Goal: Task Accomplishment & Management: Manage account settings

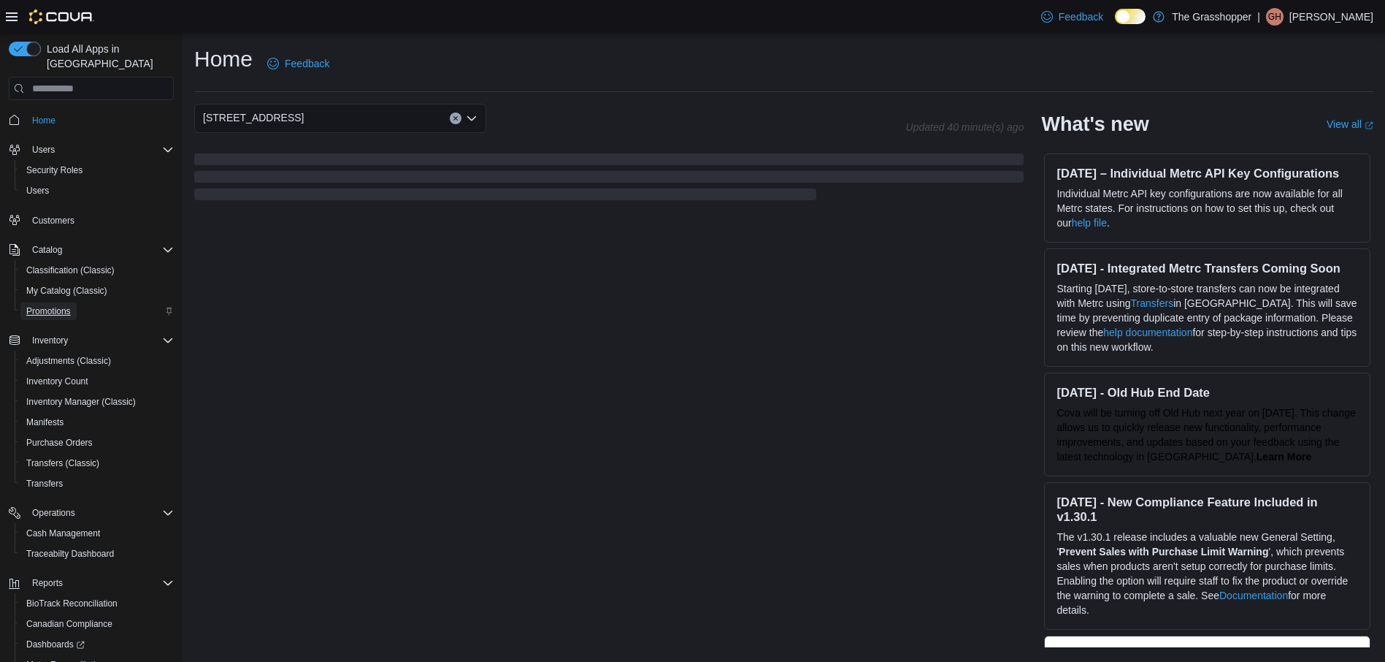
click at [50, 305] on span "Promotions" at bounding box center [48, 311] width 45 height 12
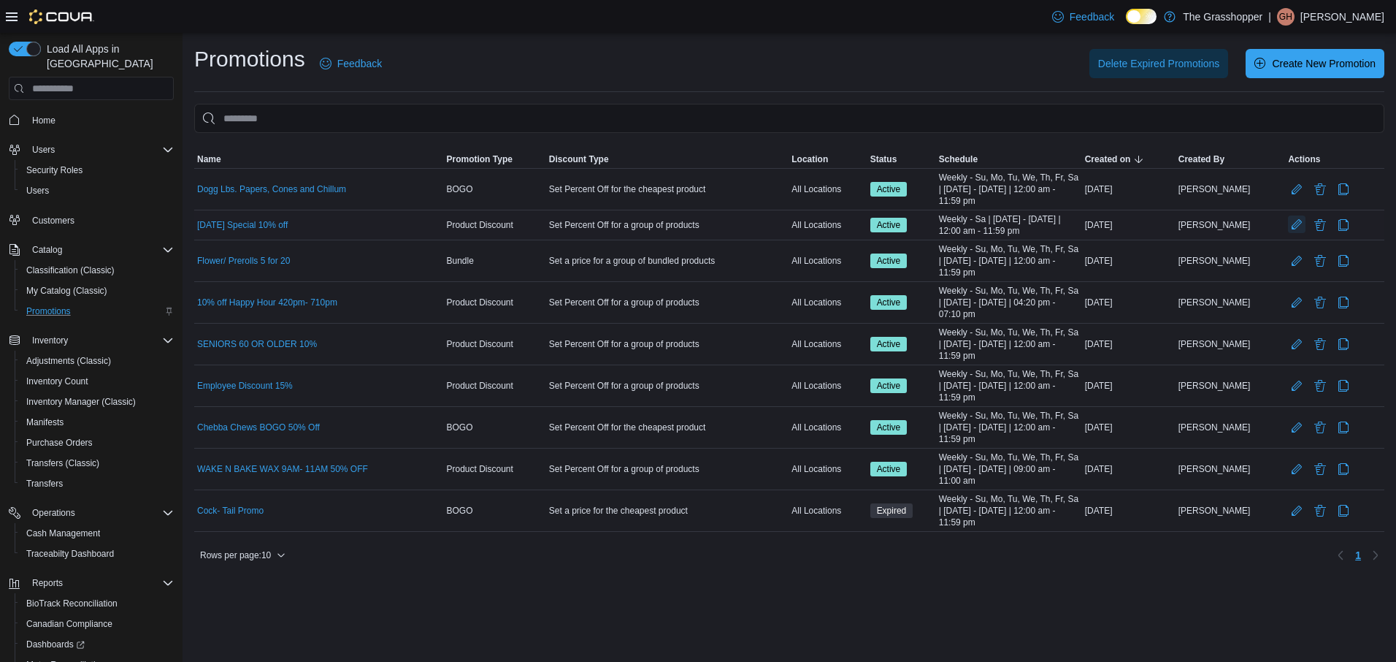
click at [1288, 224] on button "Edit Promotion" at bounding box center [1297, 224] width 18 height 18
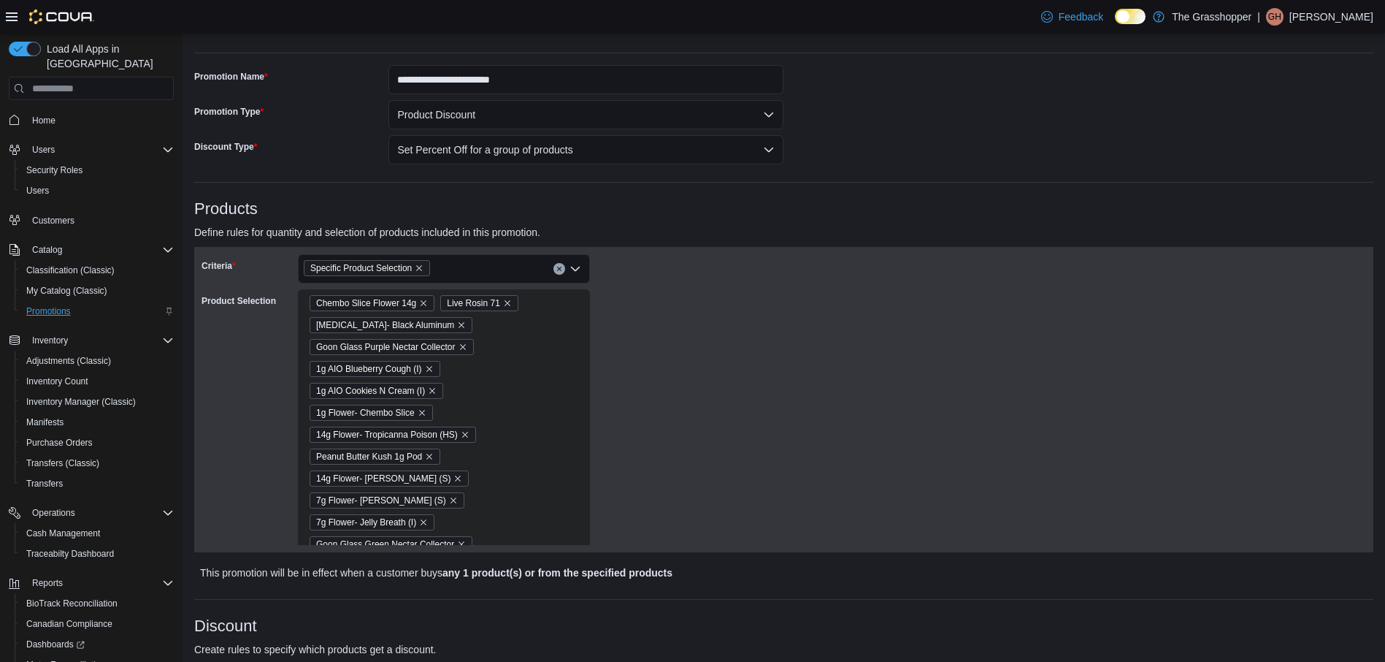
scroll to position [219, 0]
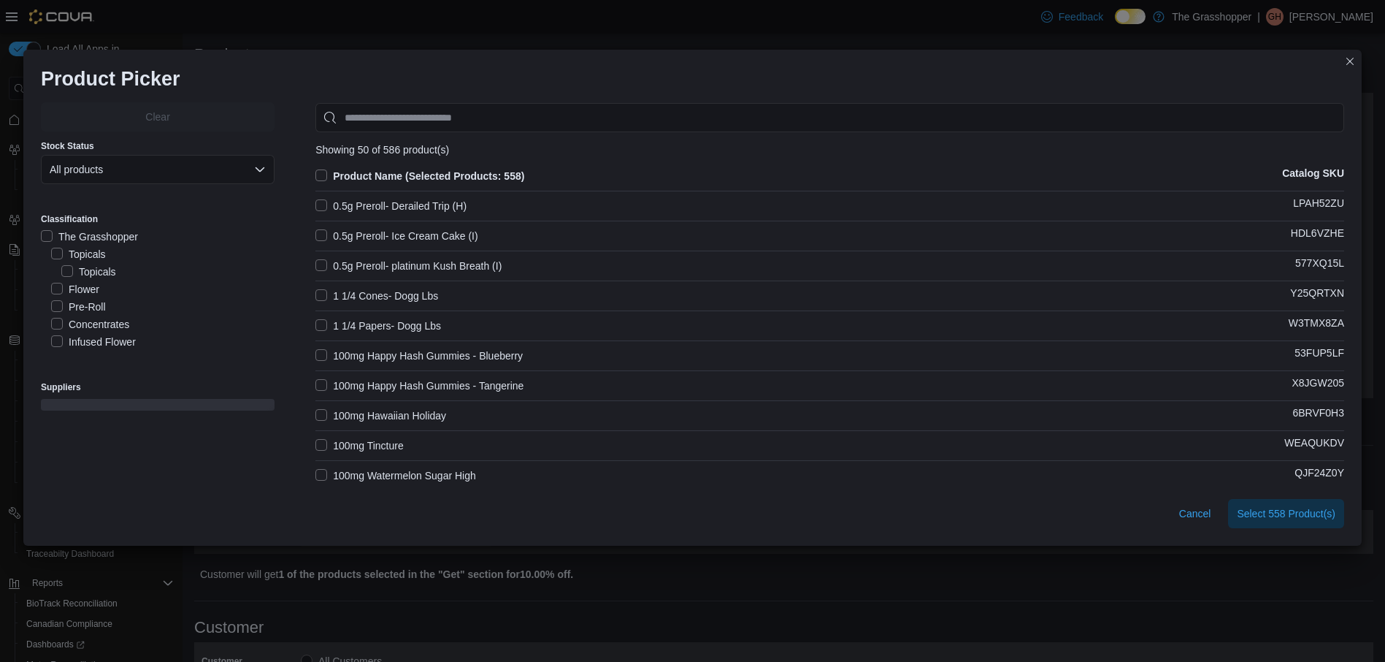
click at [319, 171] on label "Product Name (Selected Products: 558)" at bounding box center [419, 176] width 209 height 18
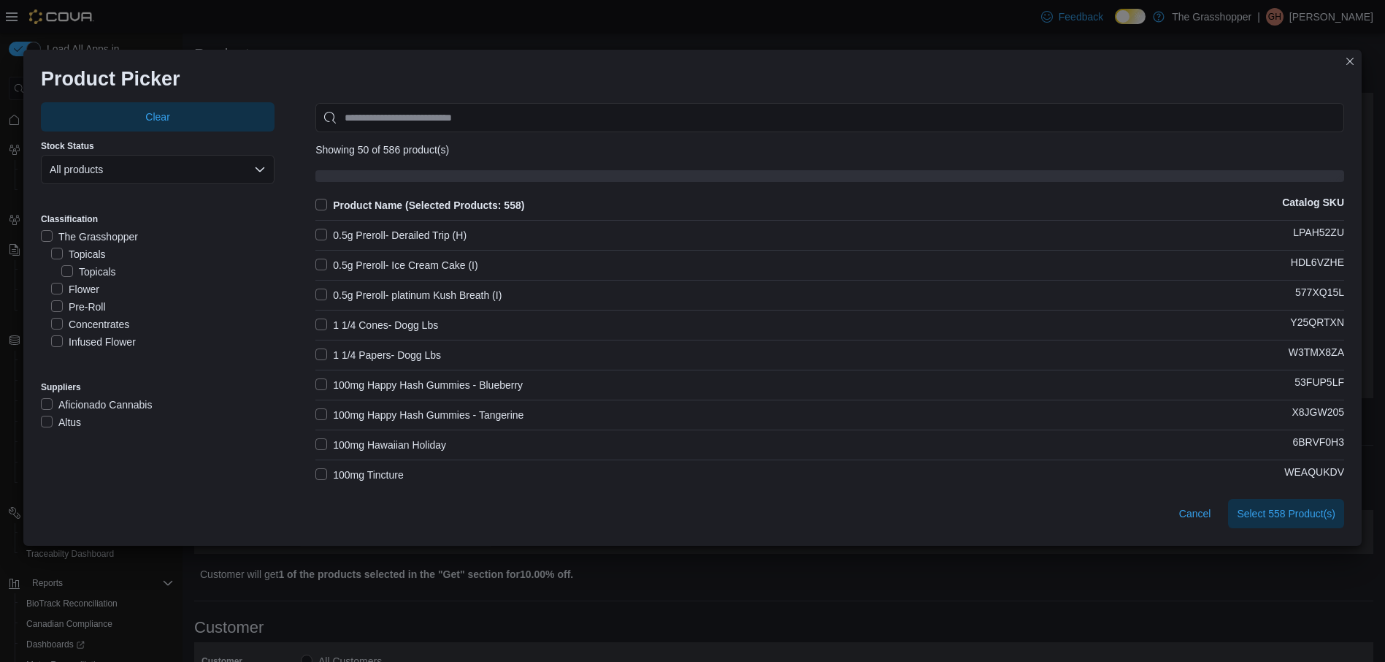
click at [315, 201] on label "Product Name (Selected Products: 558)" at bounding box center [419, 205] width 209 height 18
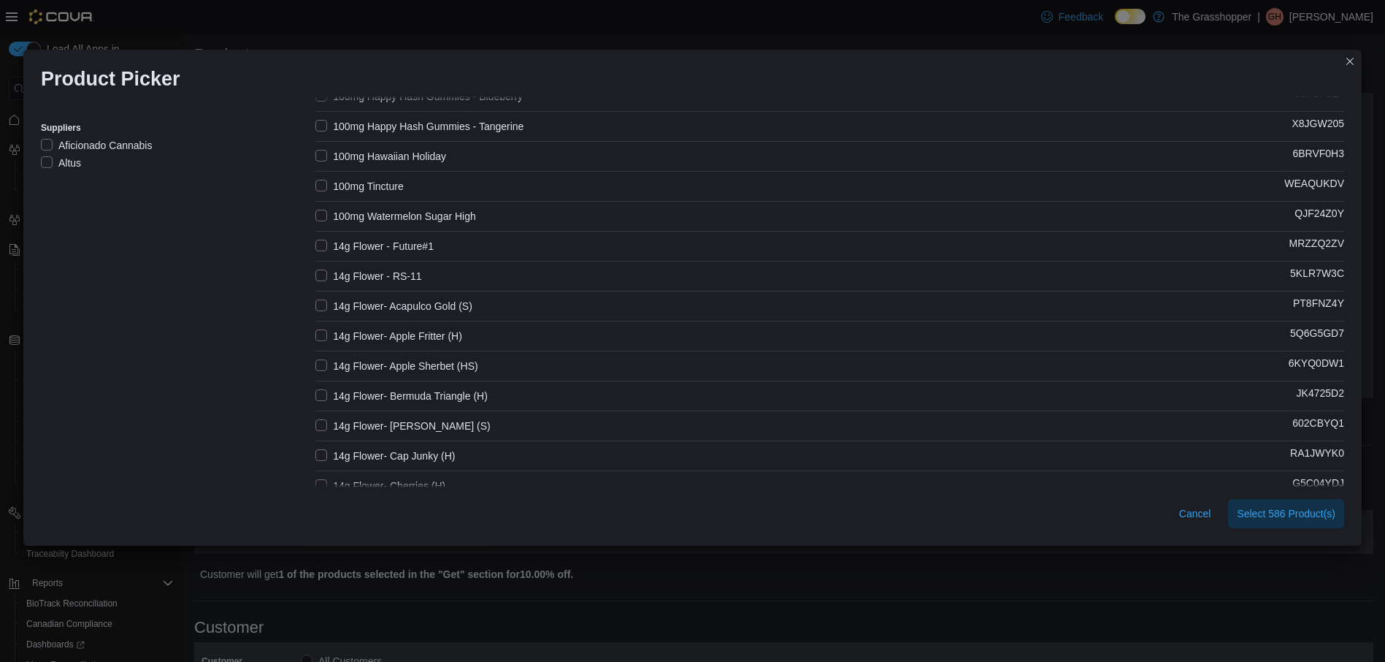
scroll to position [292, 0]
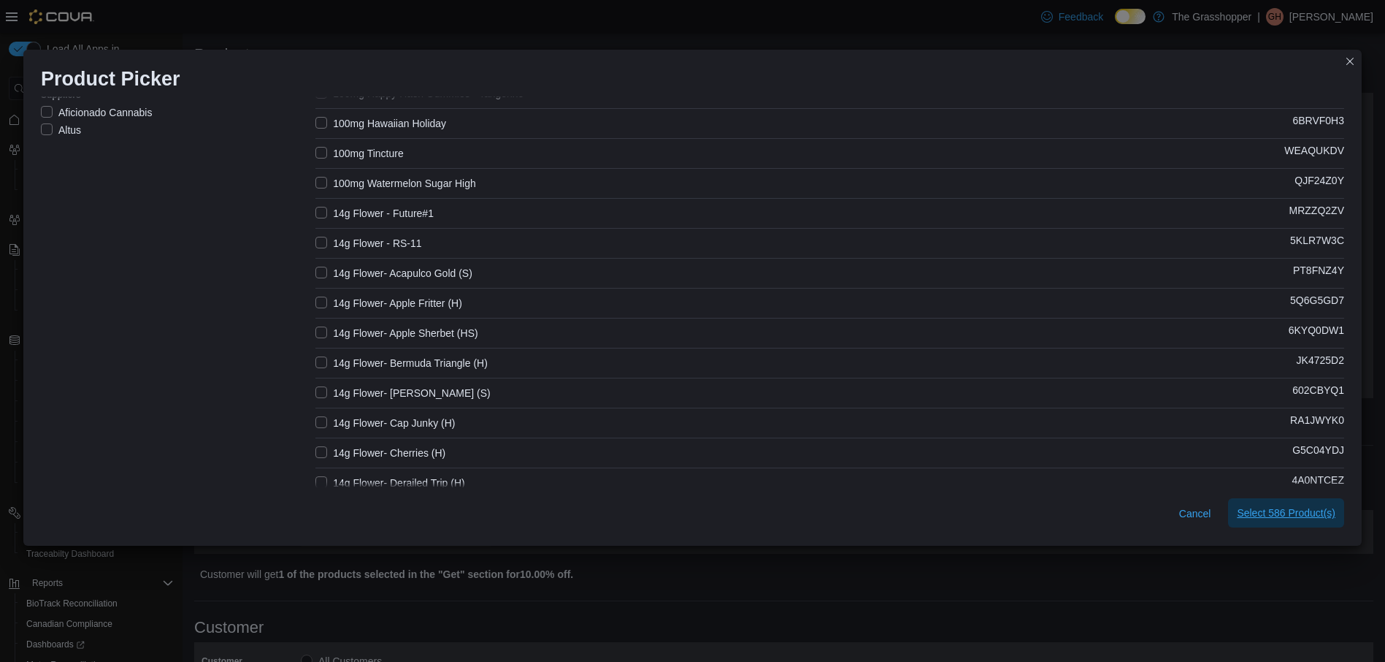
click at [1295, 510] on span "Select 586 Product(s)" at bounding box center [1286, 512] width 99 height 15
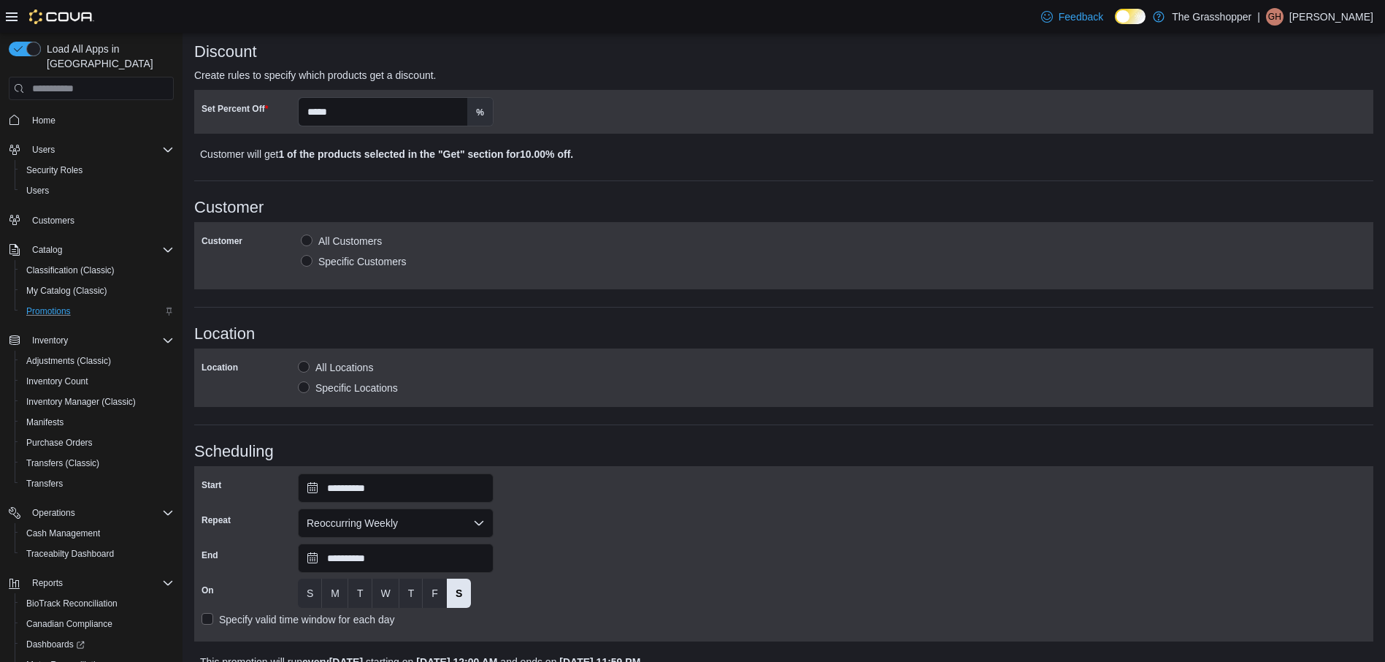
scroll to position [706, 0]
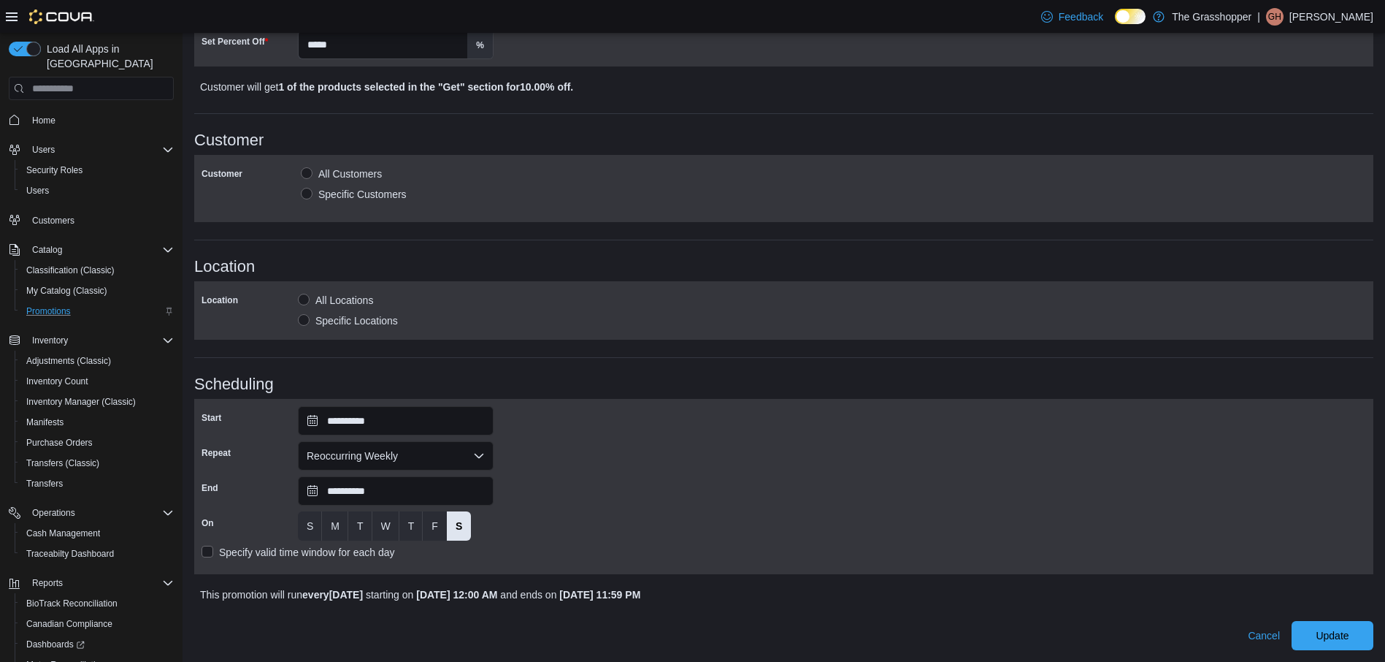
click at [1344, 632] on span "Update" at bounding box center [1332, 635] width 33 height 15
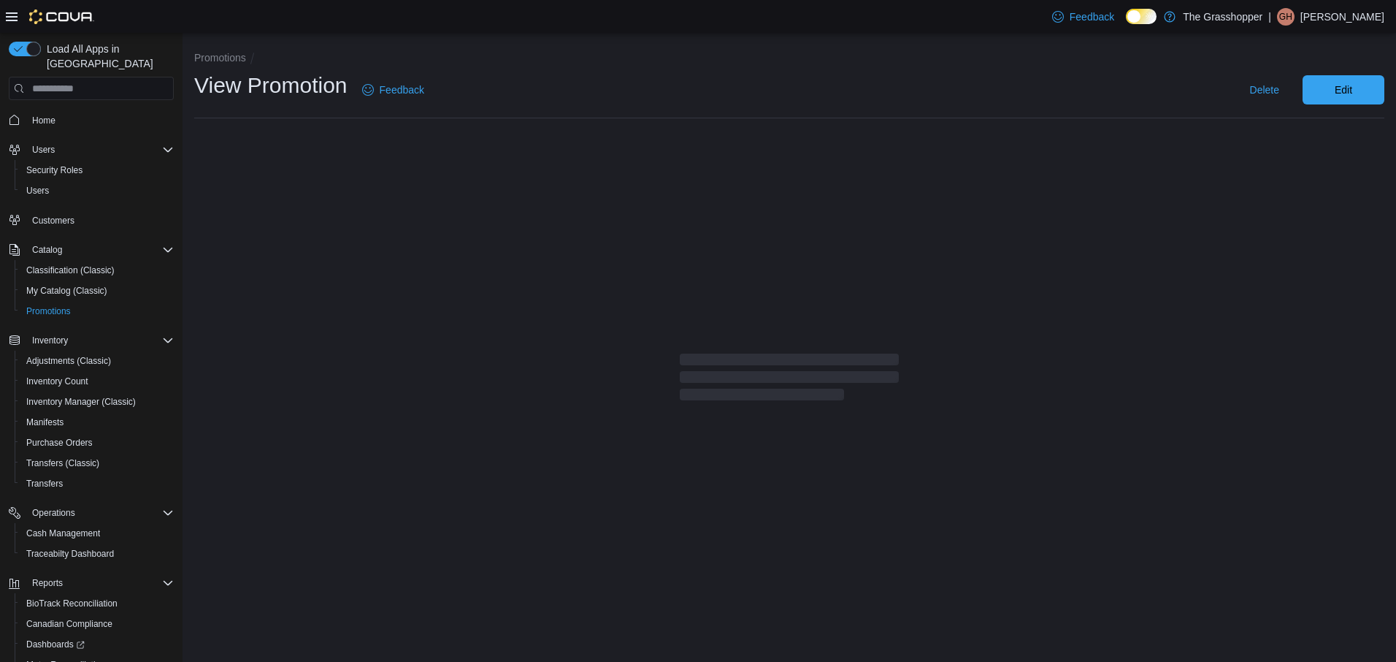
click at [217, 64] on li "Promotions" at bounding box center [226, 57] width 64 height 15
click at [214, 57] on button "Promotions" at bounding box center [220, 58] width 52 height 12
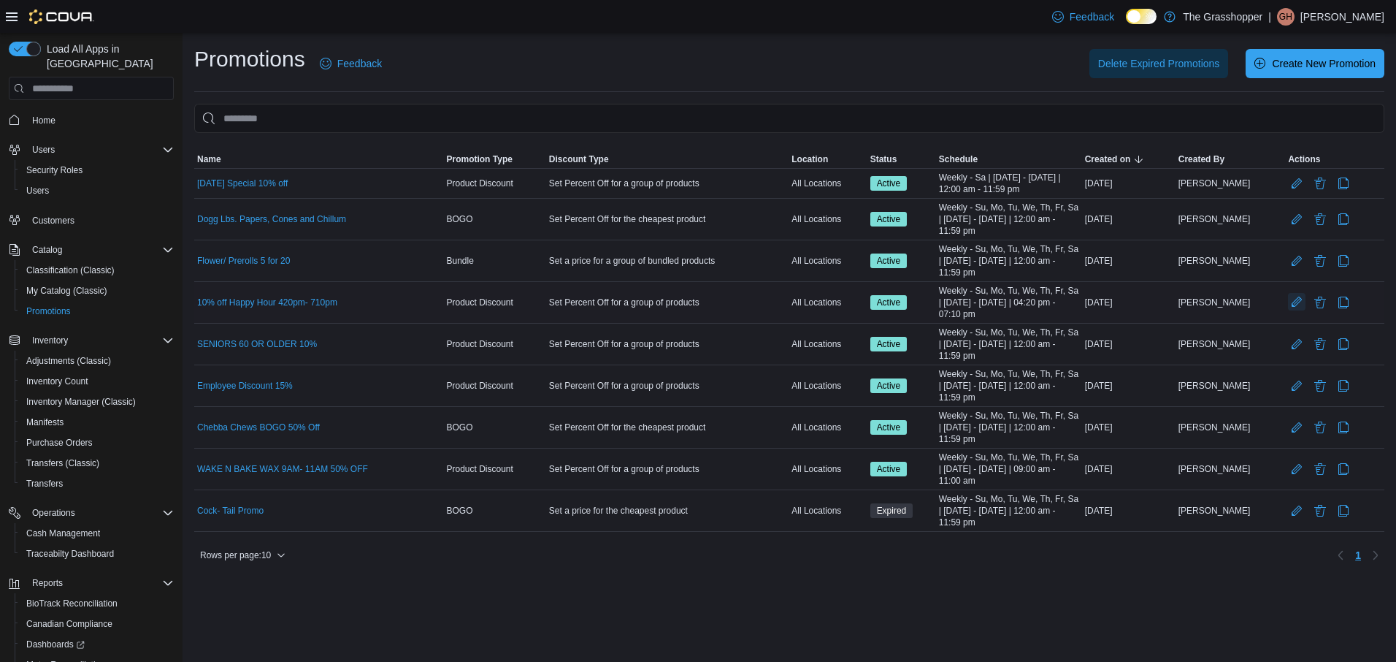
click at [1293, 304] on button "Edit Promotion" at bounding box center [1297, 302] width 18 height 18
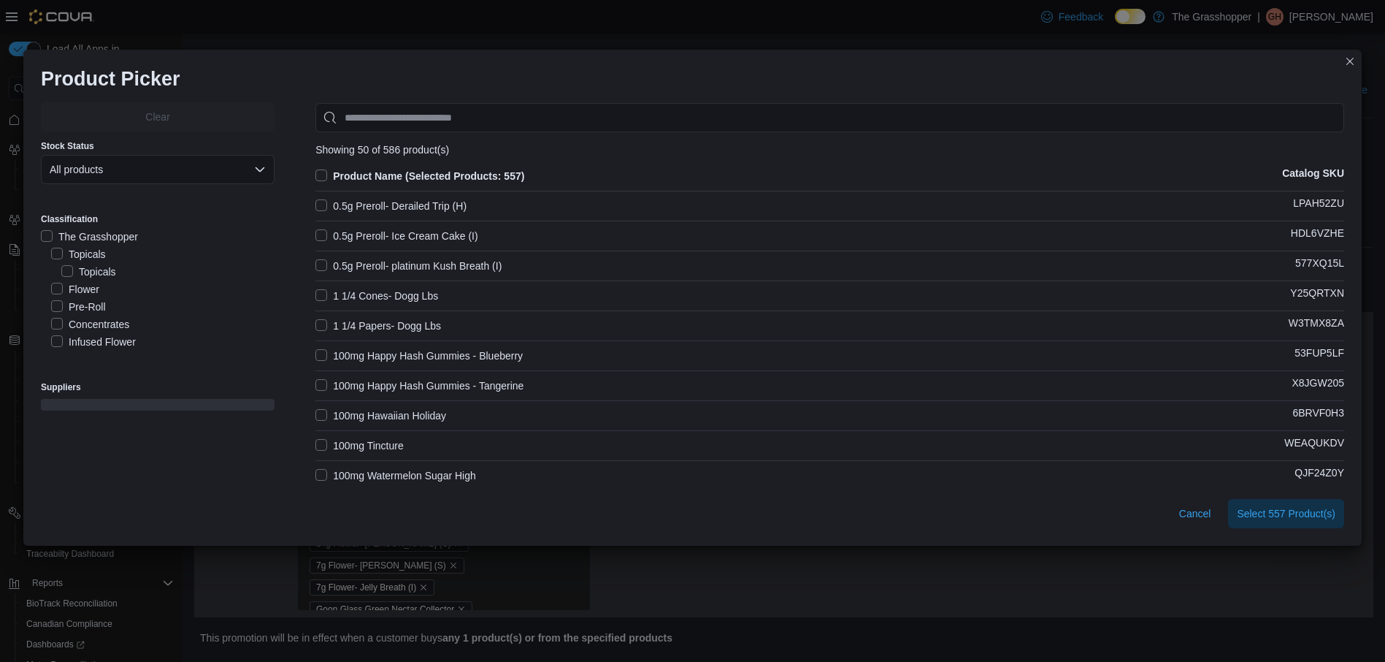
click at [317, 170] on label "Product Name (Selected Products: 557)" at bounding box center [419, 176] width 209 height 18
drag, startPoint x: 1317, startPoint y: 510, endPoint x: 873, endPoint y: 350, distance: 472.1
click at [1316, 511] on span "Select 586 Product(s)" at bounding box center [1286, 513] width 99 height 15
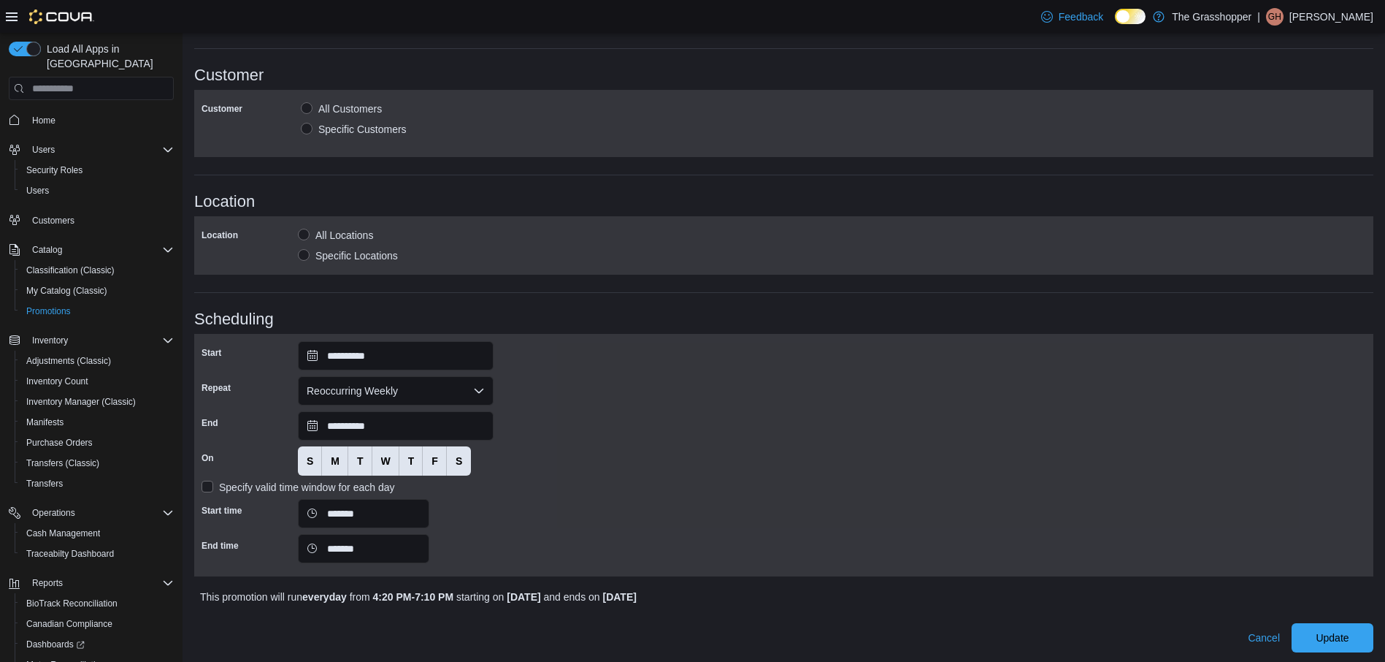
scroll to position [773, 0]
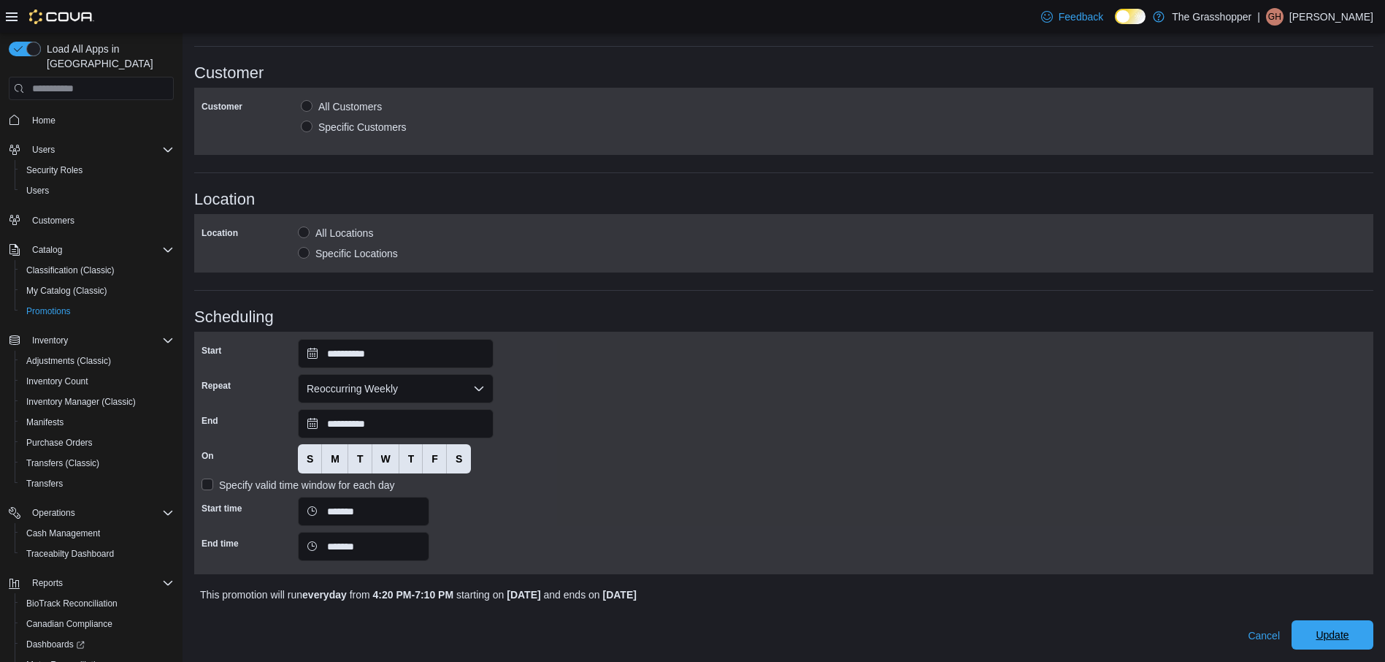
click at [1351, 621] on div "Cancel Update" at bounding box center [783, 629] width 1179 height 41
drag, startPoint x: 1346, startPoint y: 637, endPoint x: 1318, endPoint y: 580, distance: 63.7
click at [1346, 636] on span "Update" at bounding box center [1332, 635] width 33 height 15
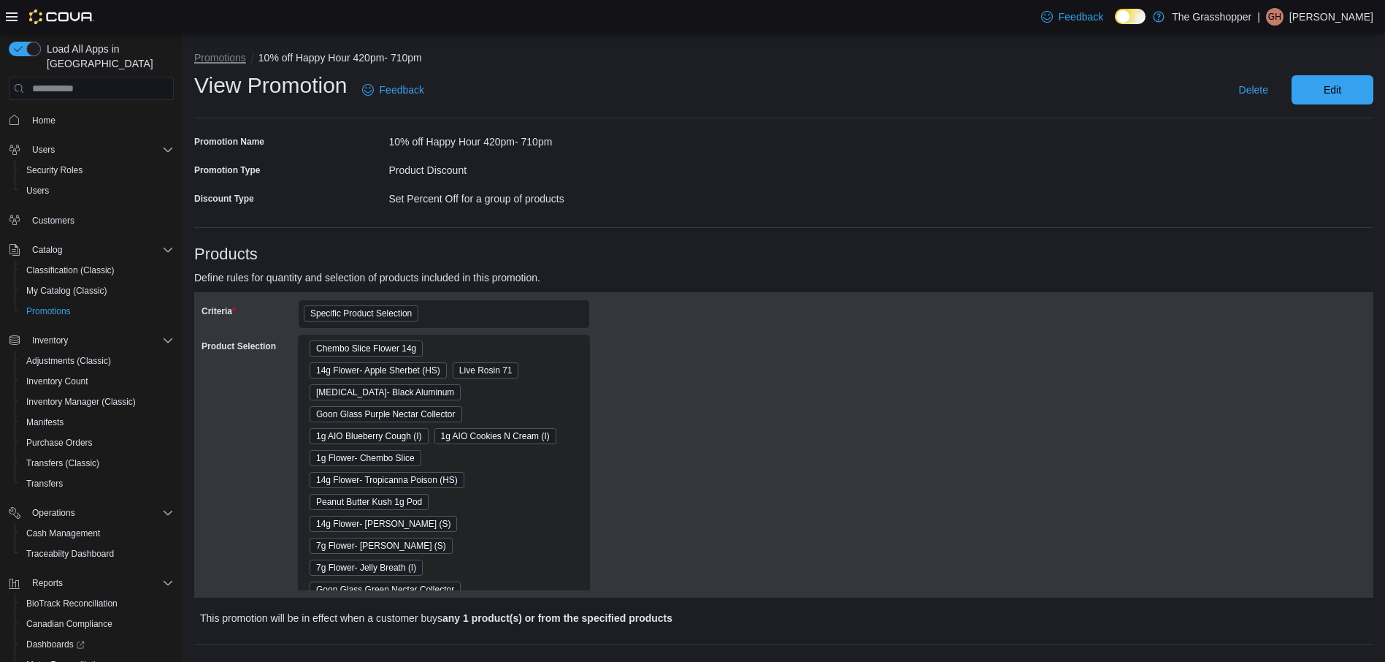
click at [221, 55] on button "Promotions" at bounding box center [220, 58] width 52 height 12
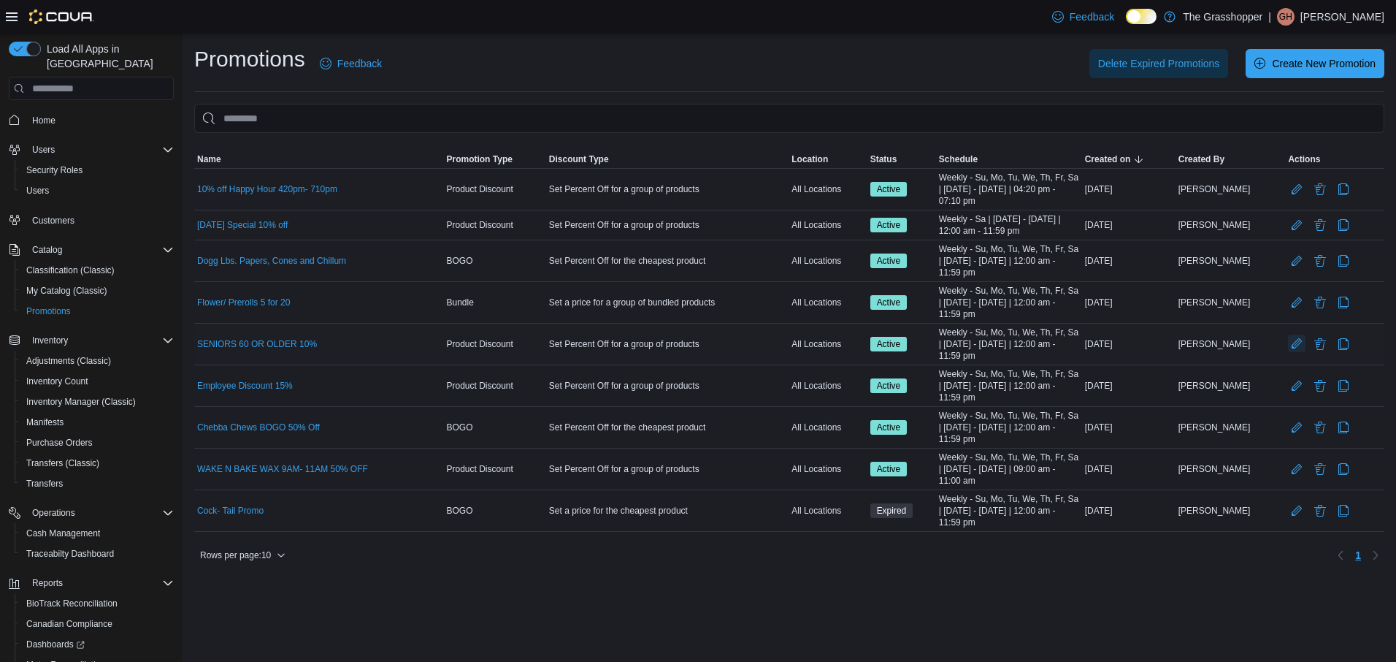
click at [1289, 340] on button "Edit Promotion" at bounding box center [1297, 343] width 18 height 18
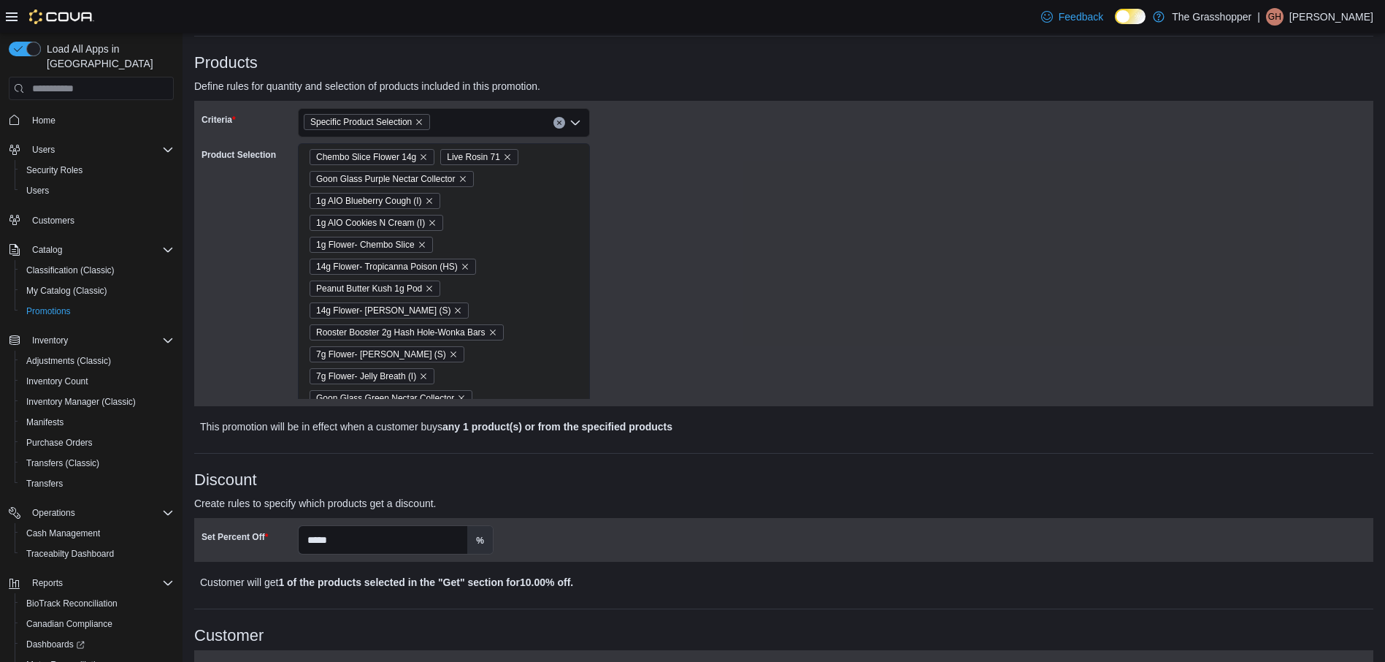
scroll to position [219, 0]
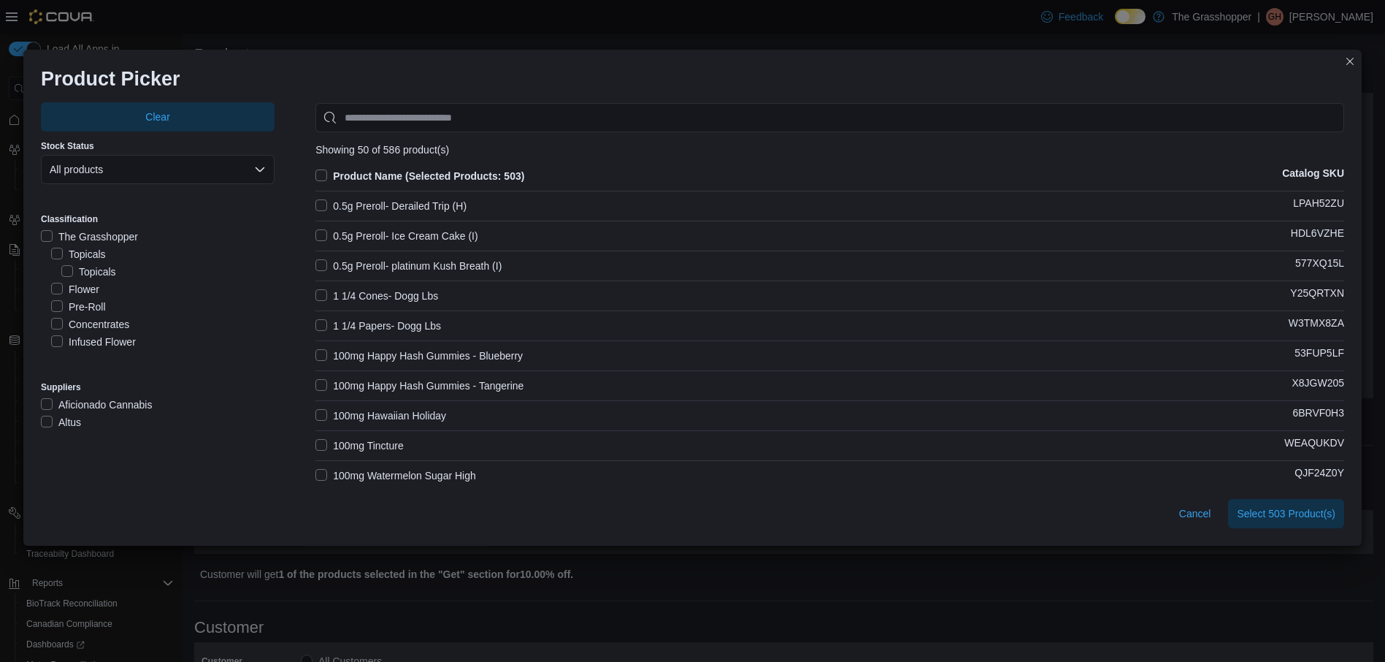
click at [321, 170] on label "Product Name (Selected Products: 503)" at bounding box center [419, 176] width 209 height 18
click at [1289, 507] on span "Select 586 Product(s)" at bounding box center [1286, 512] width 99 height 15
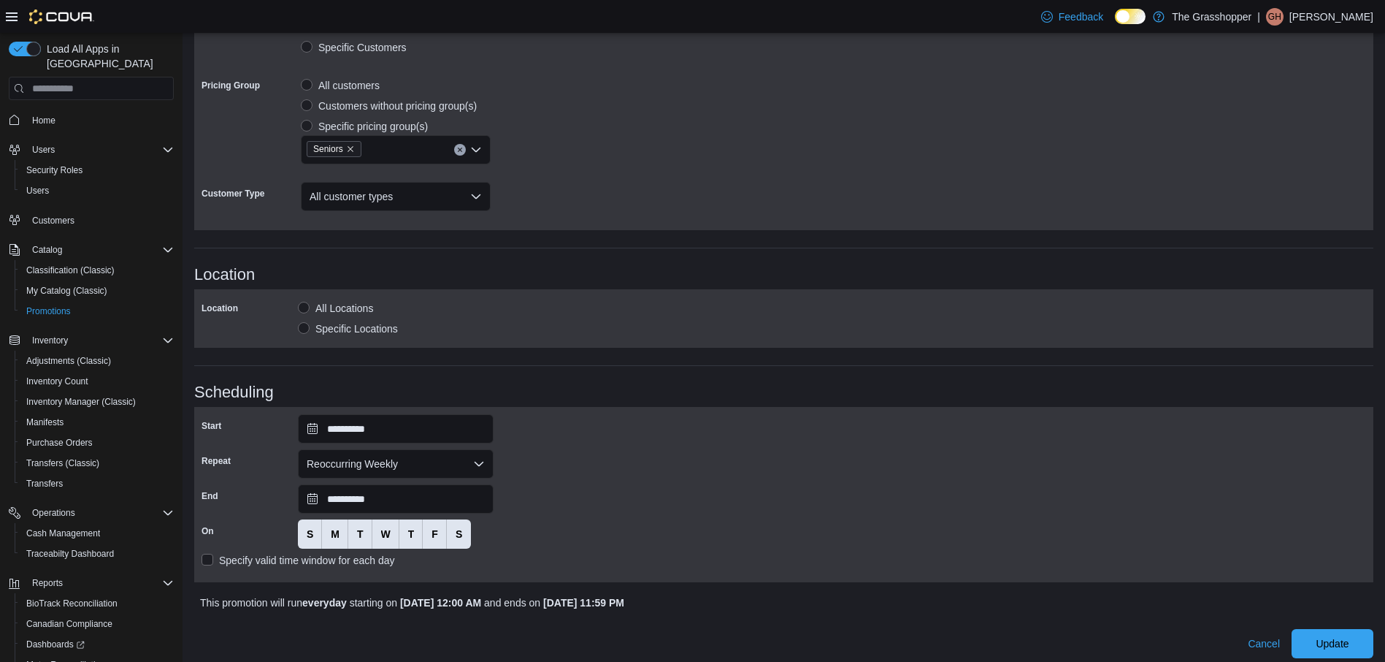
scroll to position [861, 0]
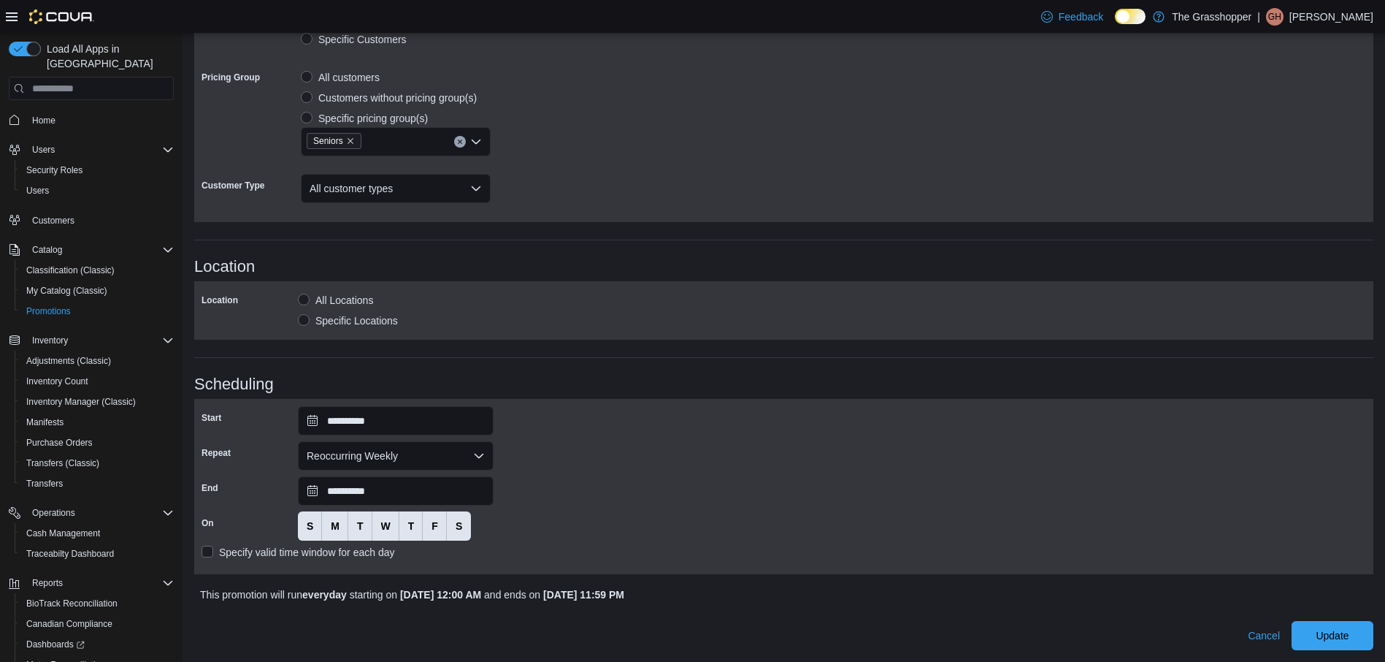
click at [1349, 635] on span "Update" at bounding box center [1332, 635] width 33 height 15
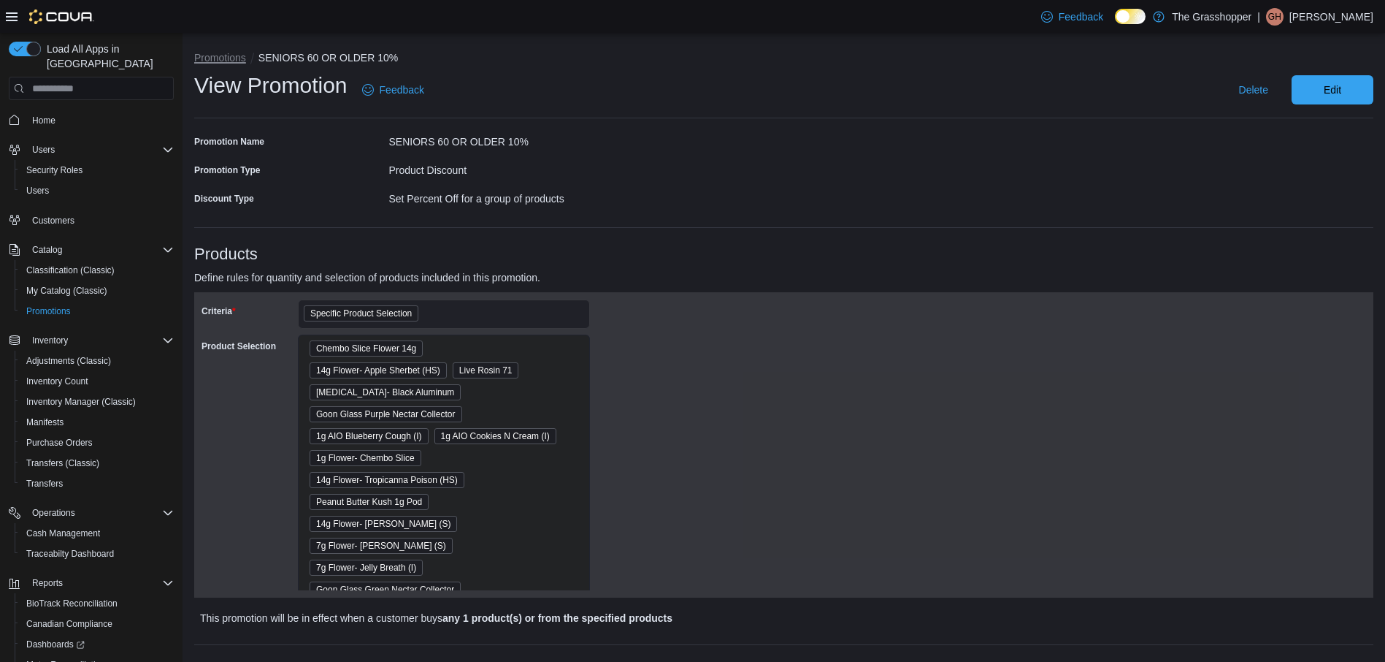
click at [218, 55] on button "Promotions" at bounding box center [220, 58] width 52 height 12
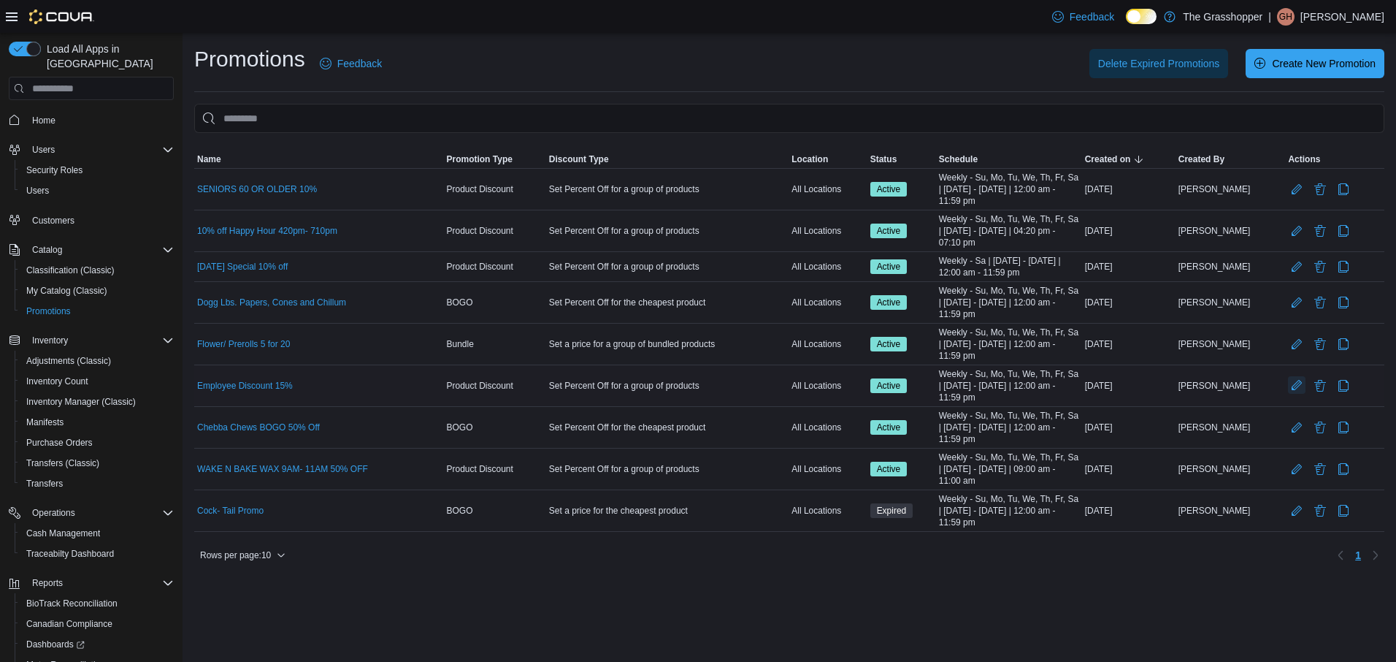
click at [1295, 383] on button "Edit Promotion" at bounding box center [1297, 385] width 18 height 18
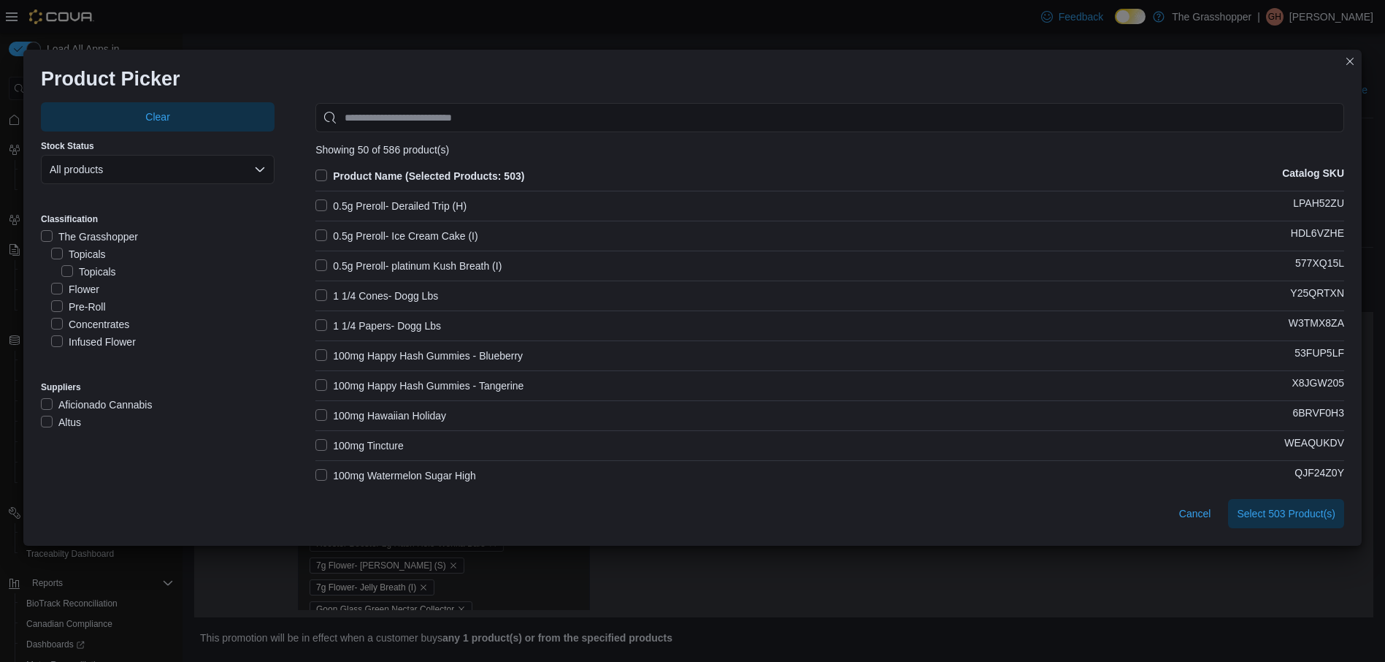
click at [321, 170] on label "Product Name (Selected Products: 503)" at bounding box center [419, 176] width 209 height 18
click at [1293, 512] on span "Select 586 Product(s)" at bounding box center [1286, 512] width 99 height 15
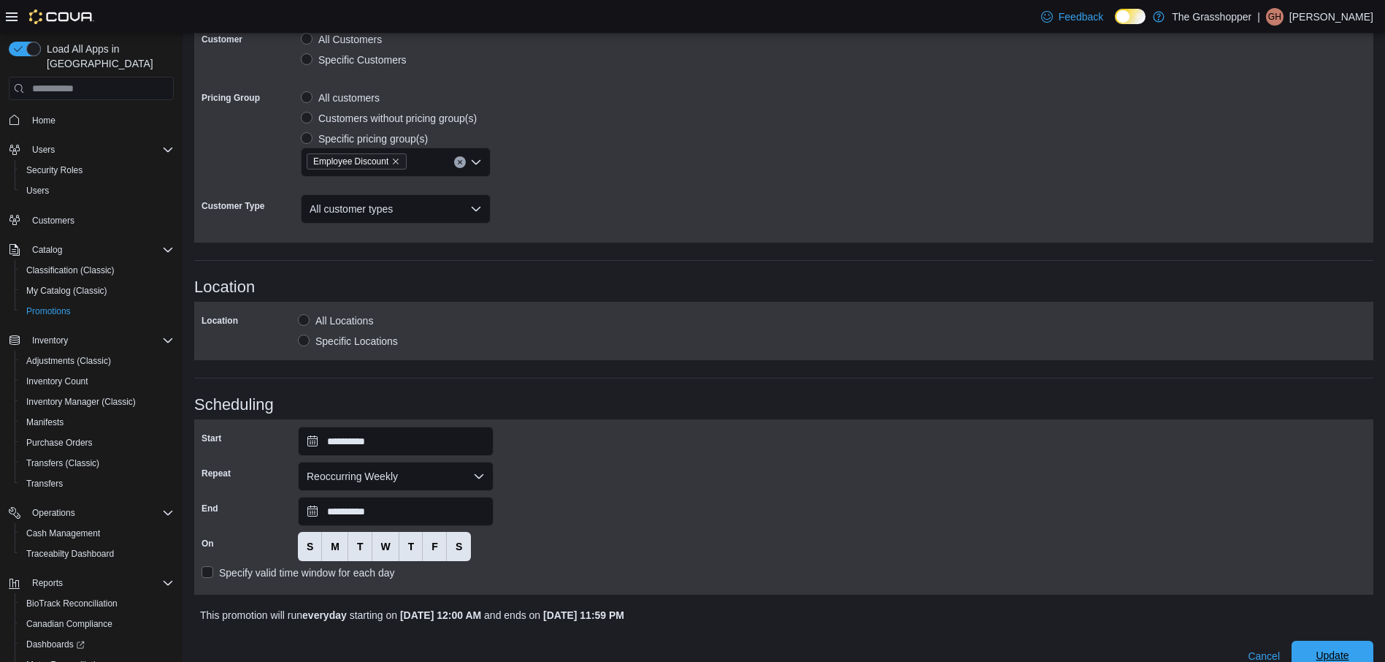
scroll to position [861, 0]
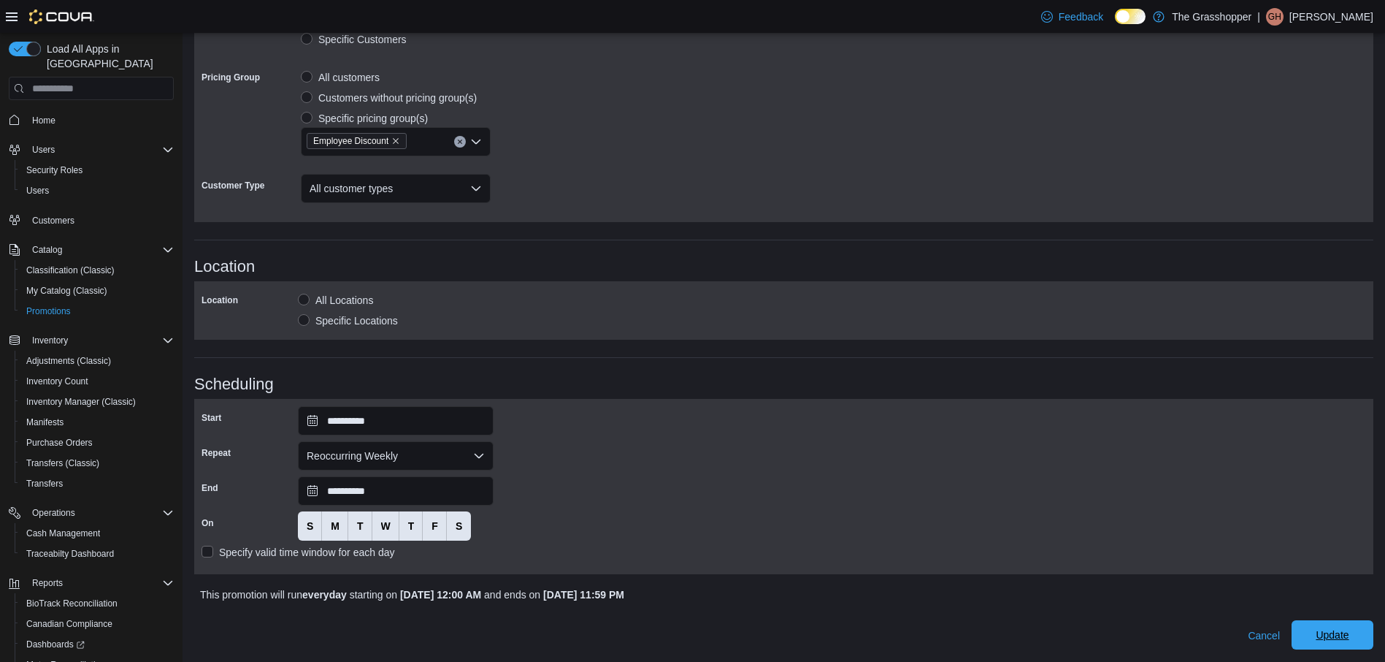
click at [1330, 631] on span "Update" at bounding box center [1332, 634] width 33 height 15
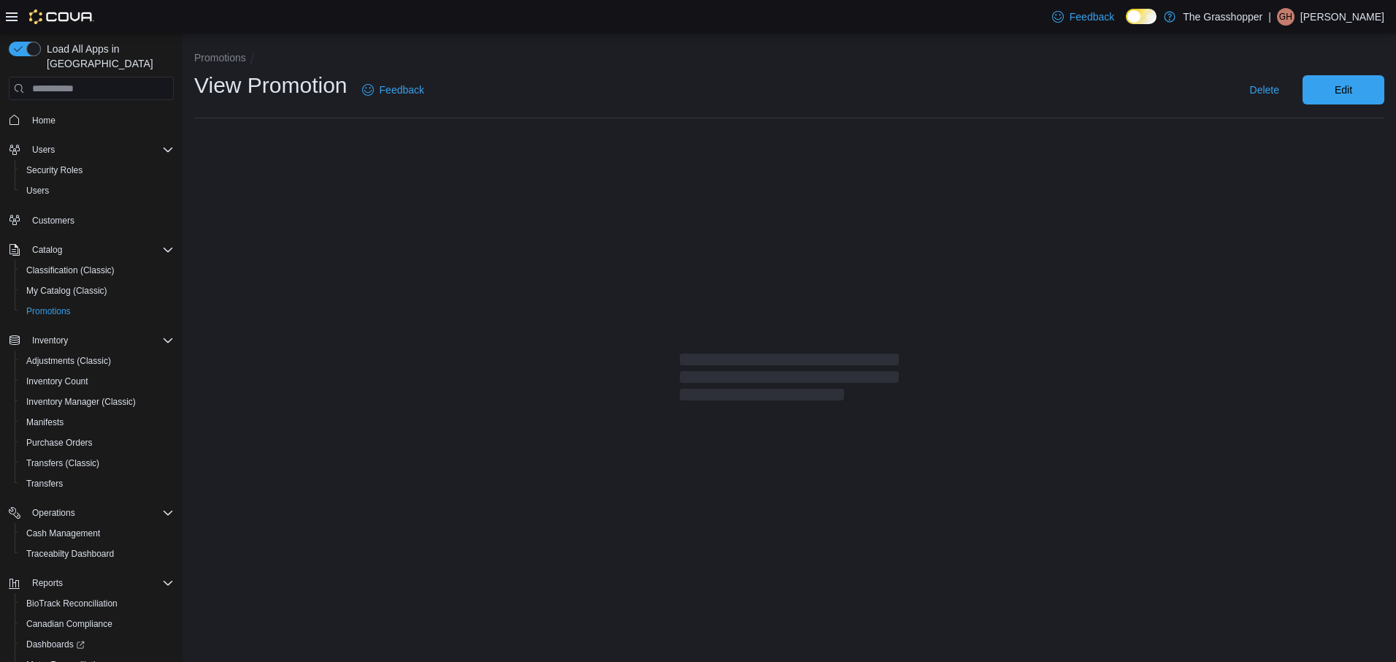
click at [221, 50] on li "Promotions" at bounding box center [226, 57] width 64 height 15
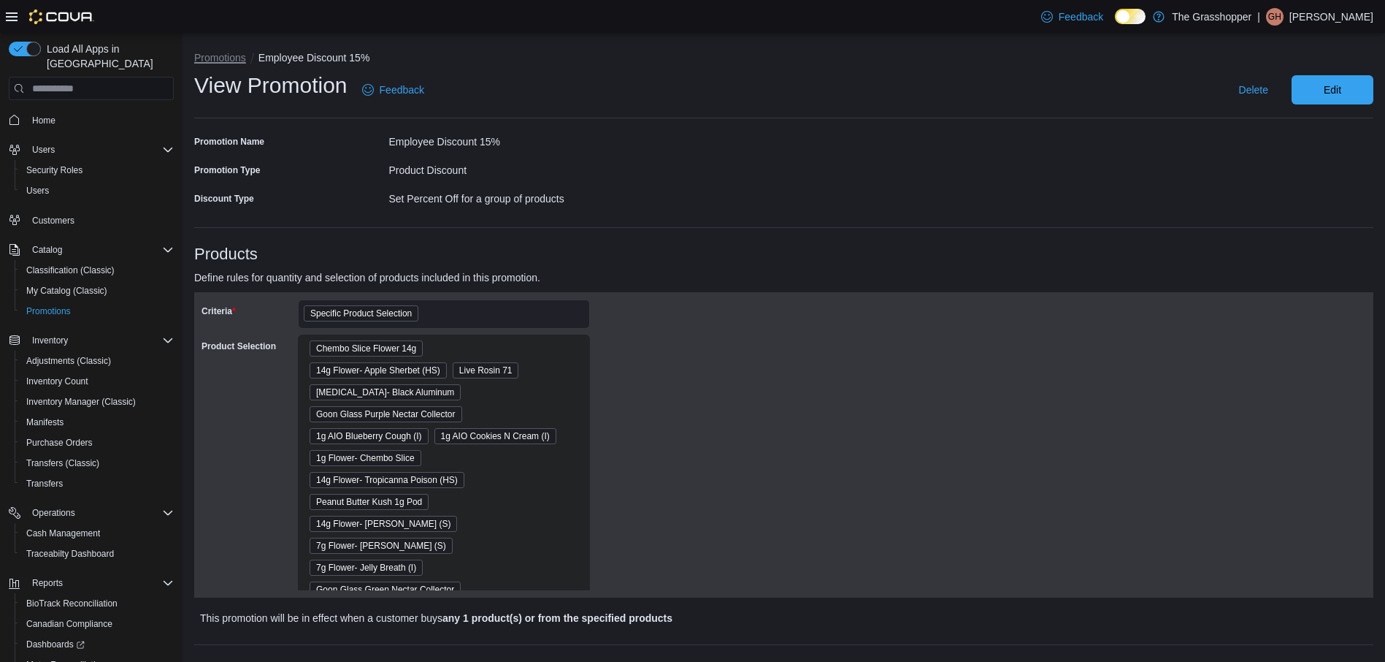
click at [223, 59] on button "Promotions" at bounding box center [220, 58] width 52 height 12
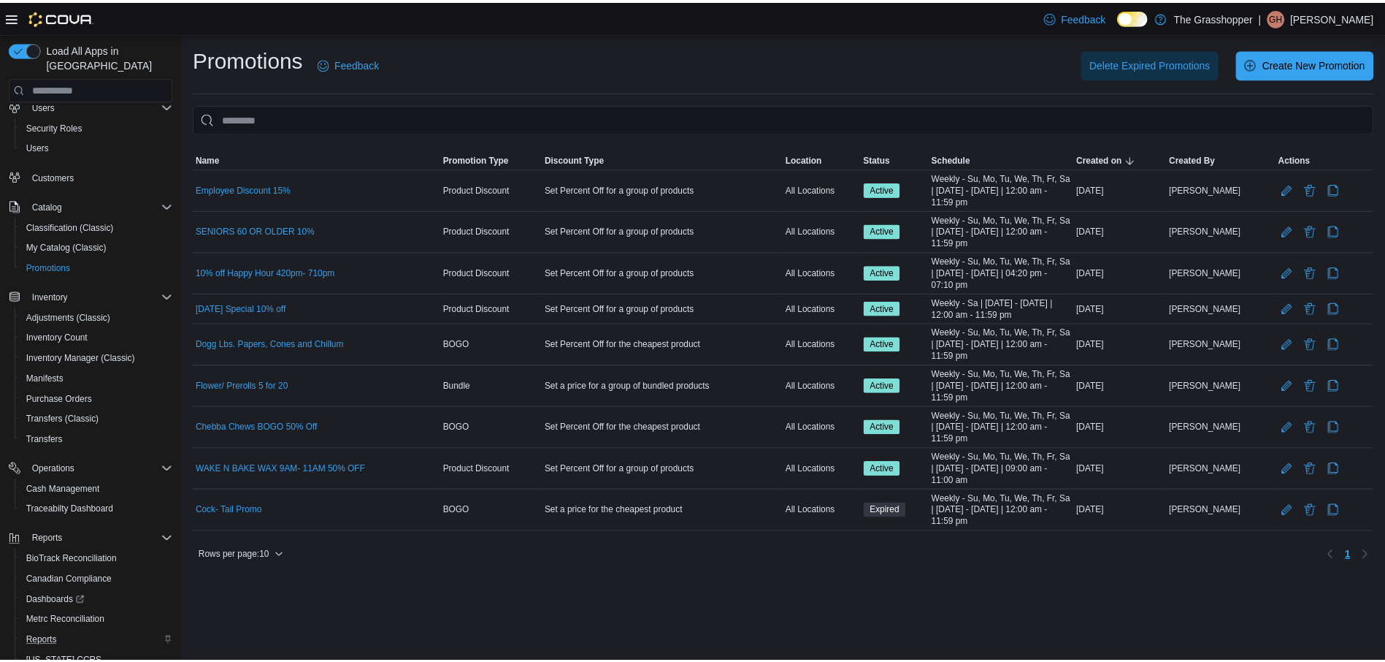
scroll to position [91, 0]
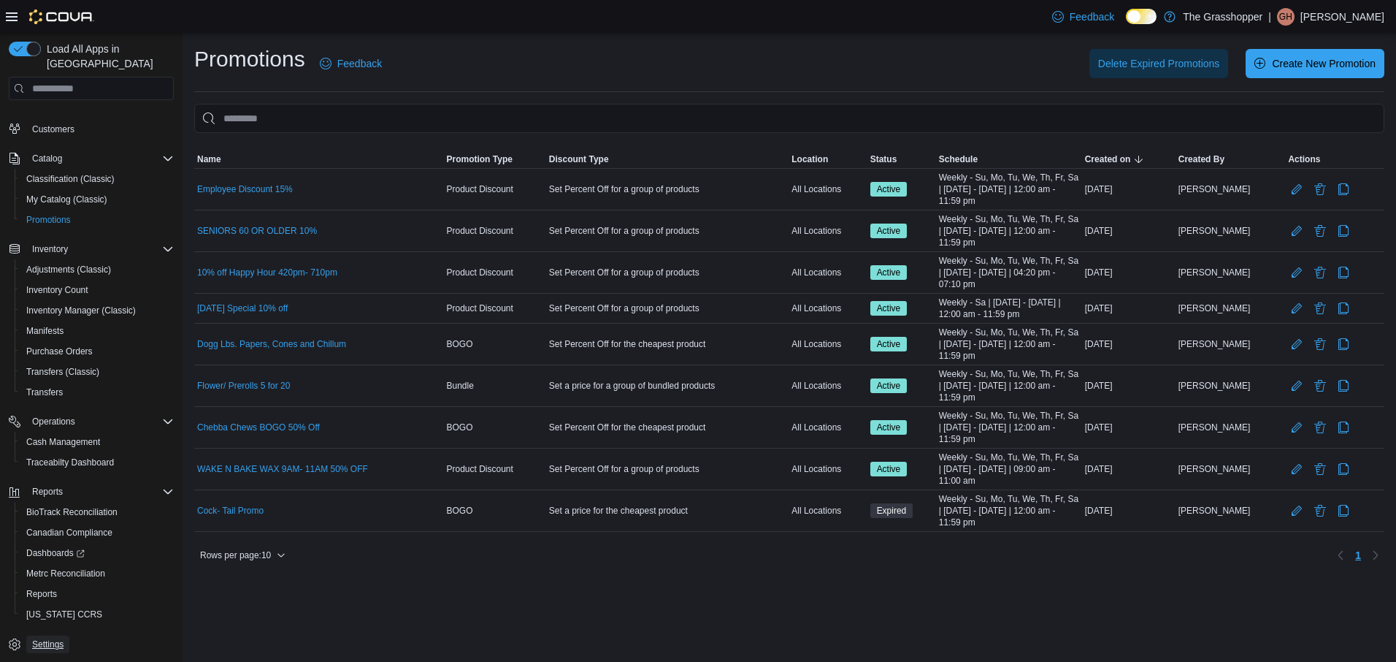
click at [52, 638] on span "Settings" at bounding box center [47, 644] width 31 height 12
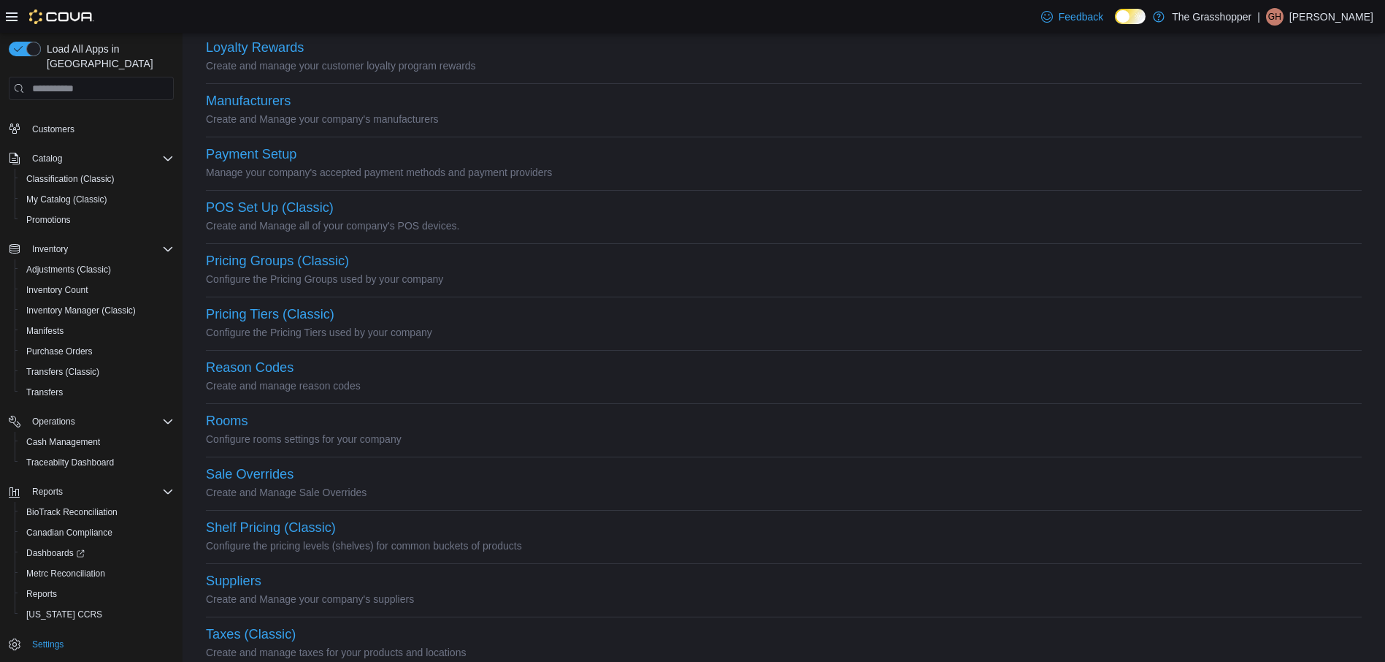
scroll to position [438, 0]
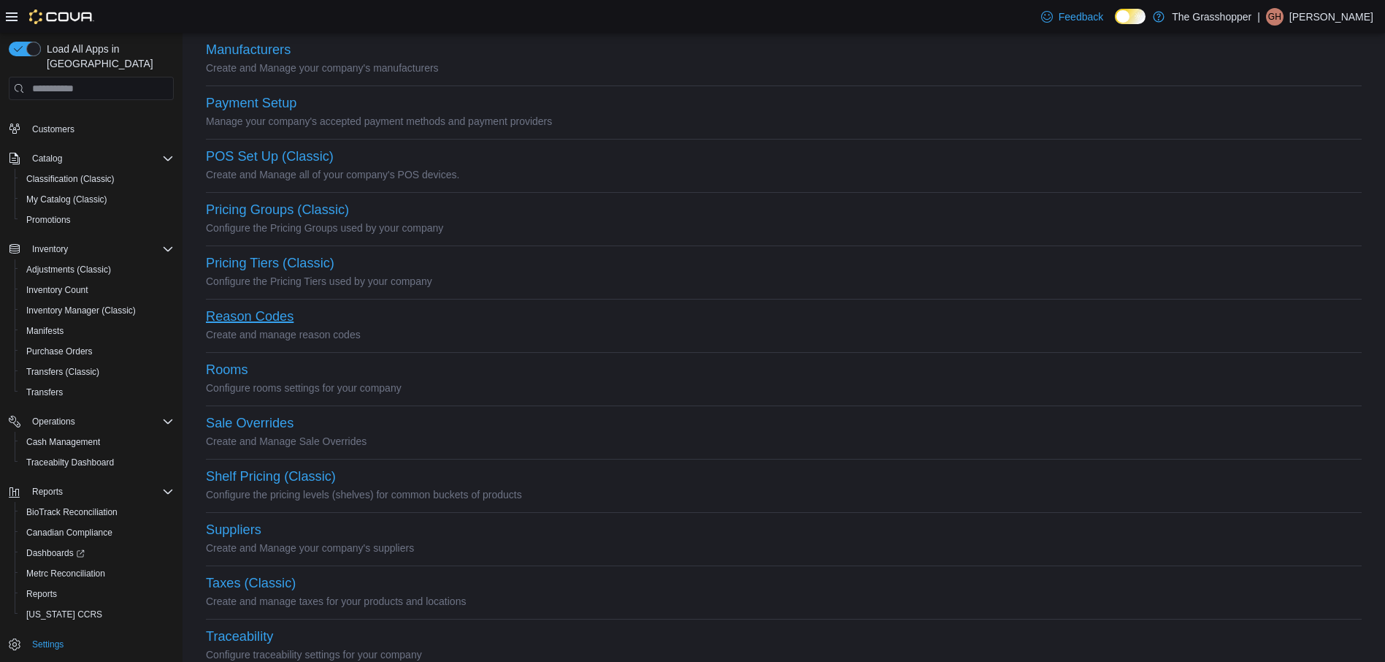
click at [246, 313] on button "Reason Codes" at bounding box center [250, 316] width 88 height 15
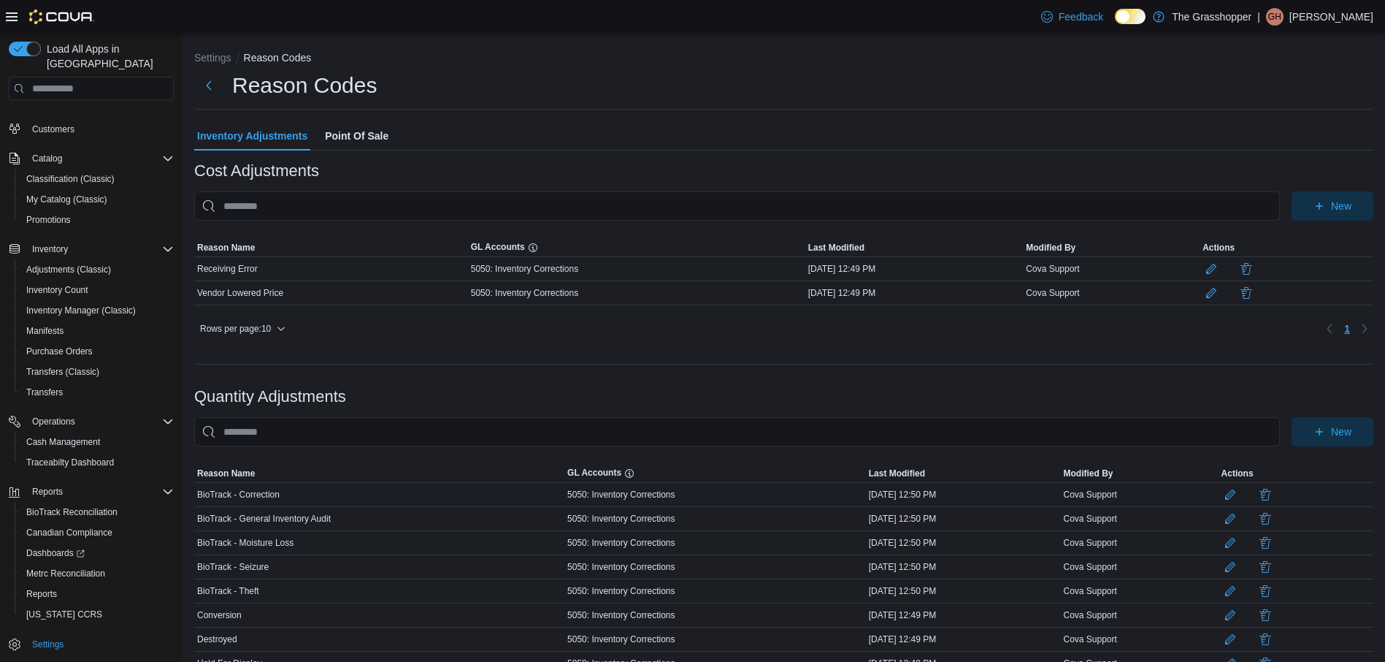
click at [377, 131] on span "Point Of Sale" at bounding box center [357, 135] width 64 height 29
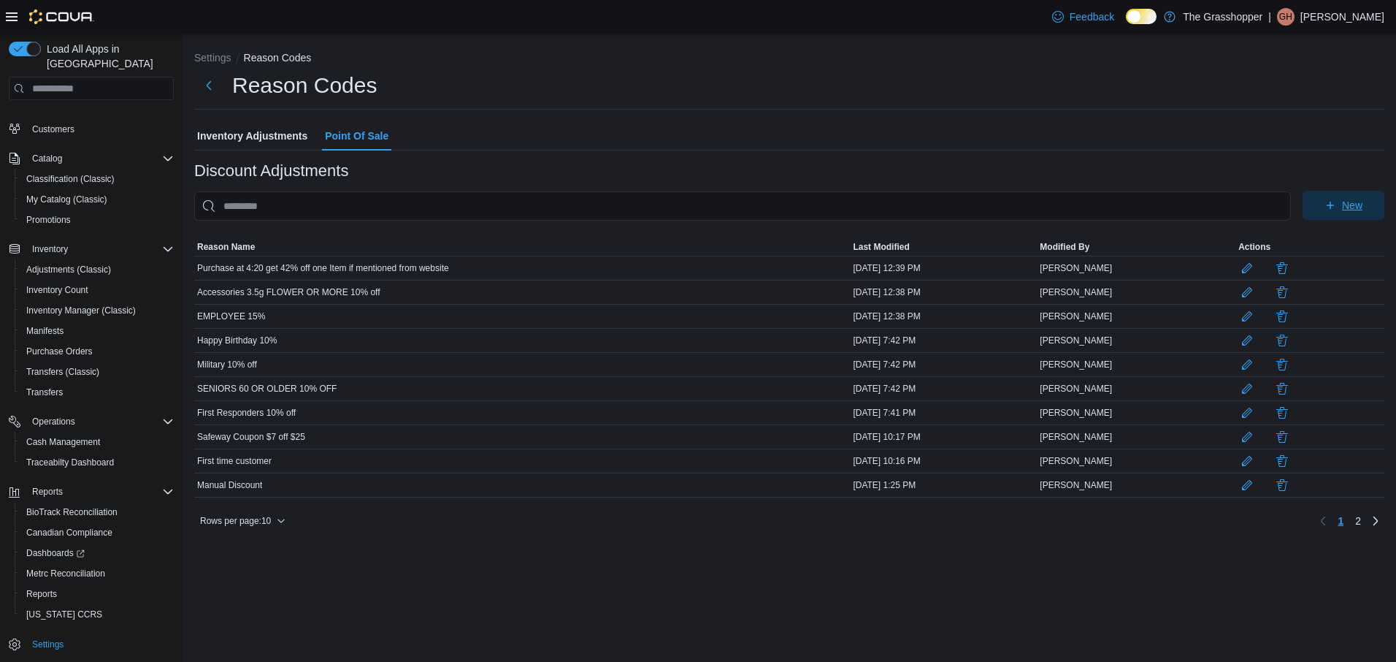
click at [1335, 204] on icon "button" at bounding box center [1331, 205] width 12 height 12
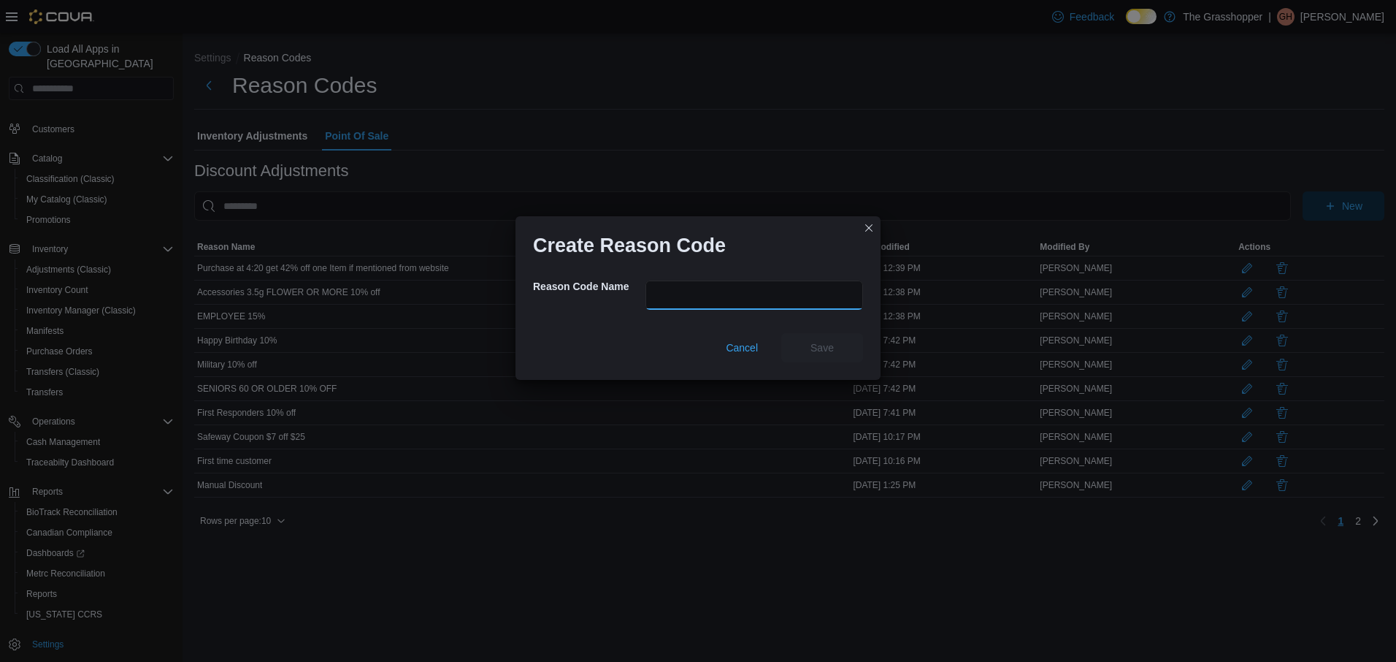
click at [810, 291] on input "text" at bounding box center [754, 294] width 218 height 29
type input "**********"
click at [823, 339] on span "Save" at bounding box center [822, 346] width 64 height 29
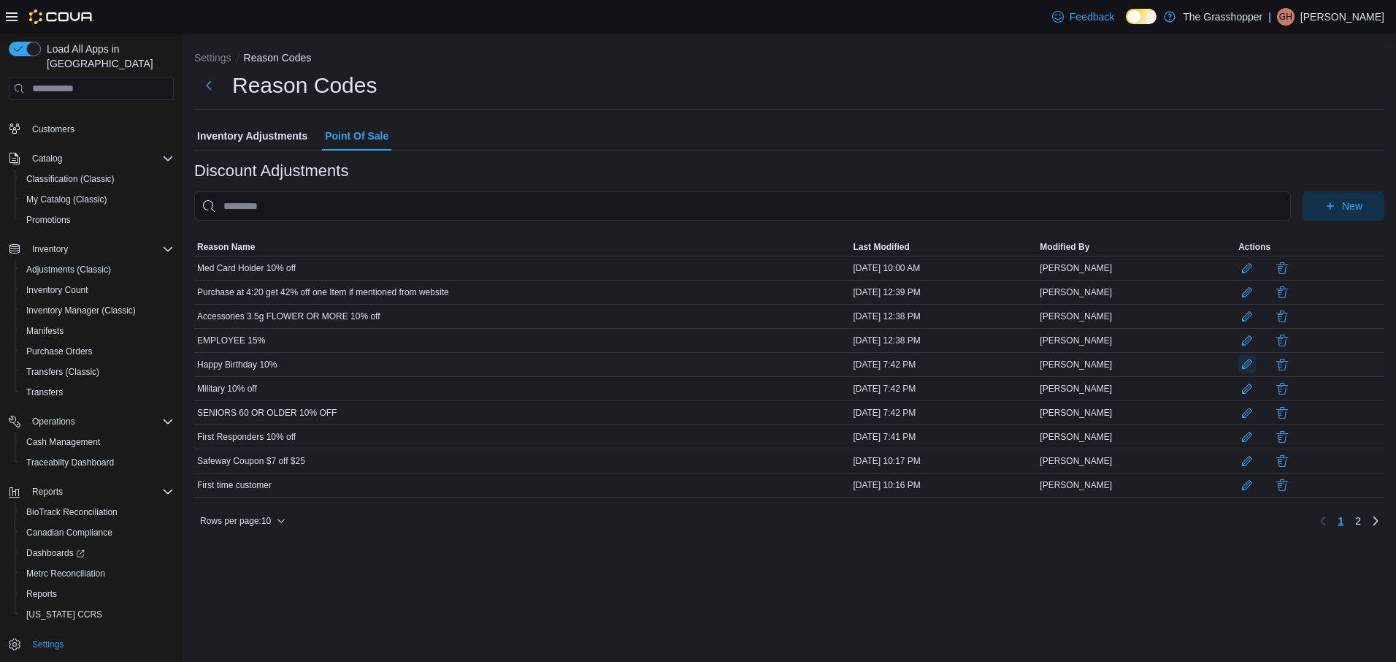
click at [1251, 360] on button "button" at bounding box center [1247, 364] width 18 height 18
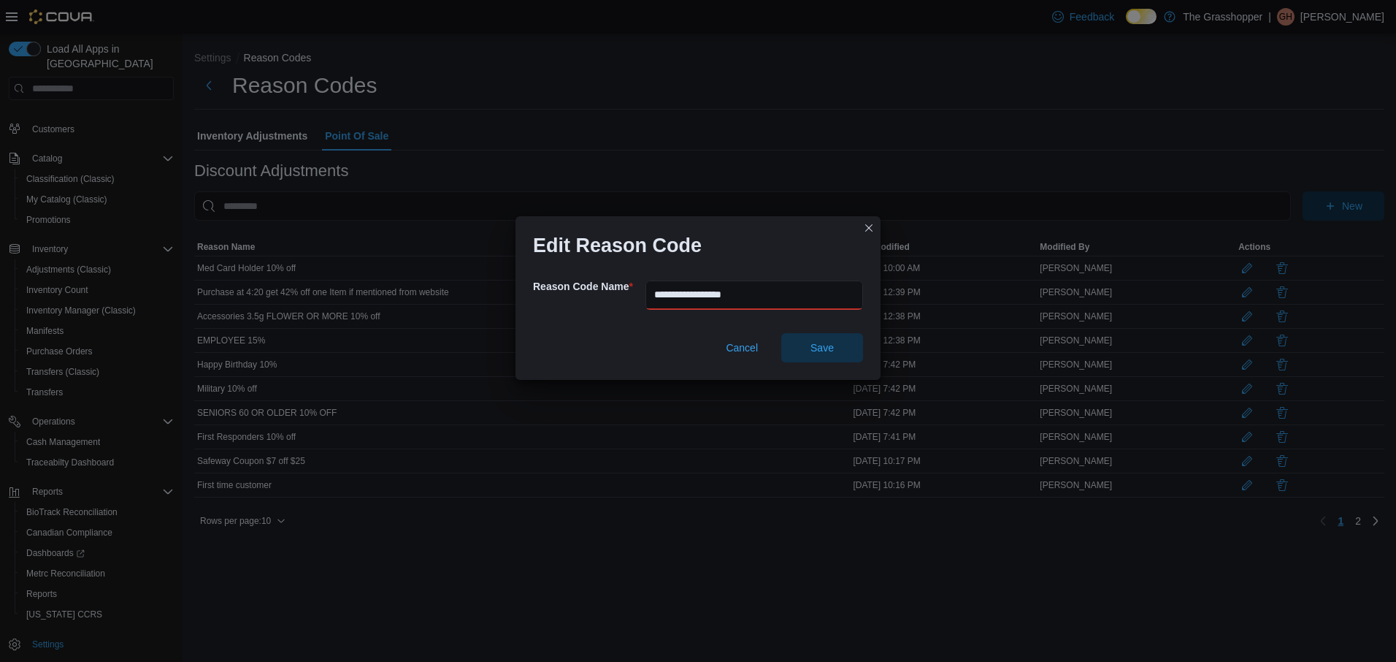
click at [729, 295] on input "**********" at bounding box center [754, 294] width 218 height 29
click at [837, 299] on input "**********" at bounding box center [754, 294] width 218 height 29
type input "**********"
click at [824, 340] on span "Save" at bounding box center [821, 347] width 23 height 15
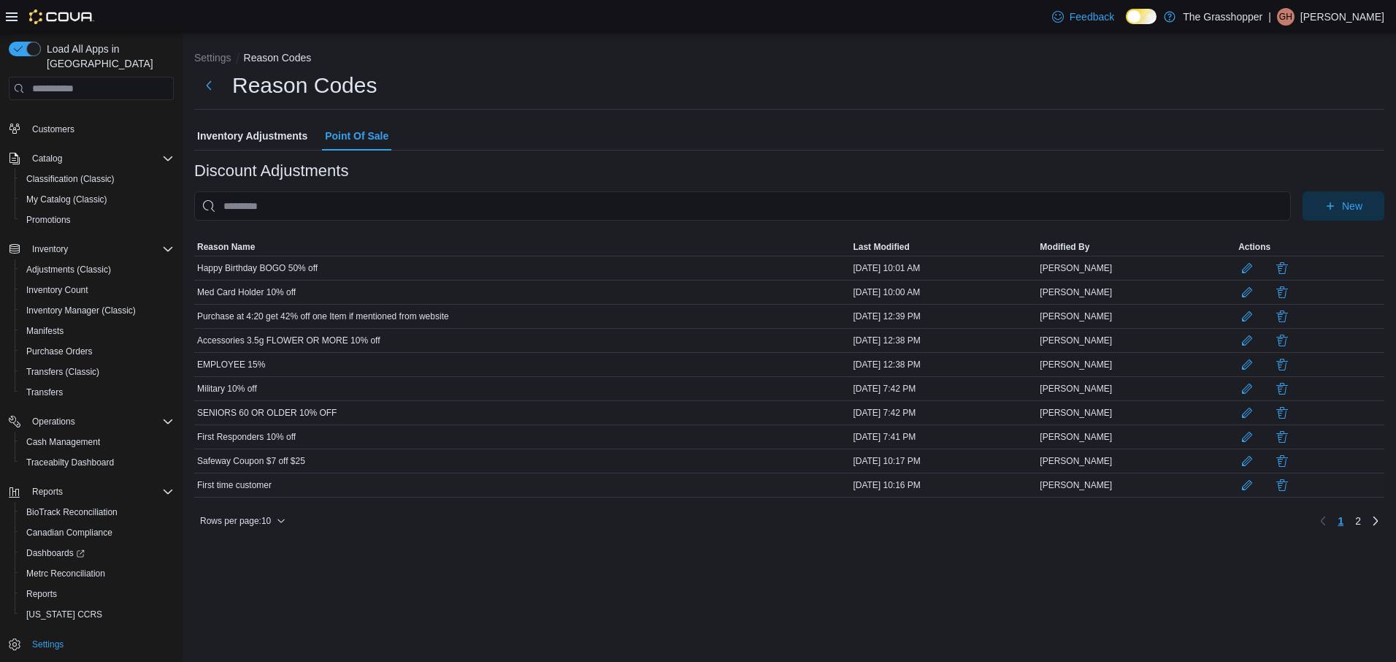
click at [363, 482] on div "First time customer" at bounding box center [522, 485] width 656 height 18
click at [1358, 528] on span "2" at bounding box center [1358, 520] width 6 height 15
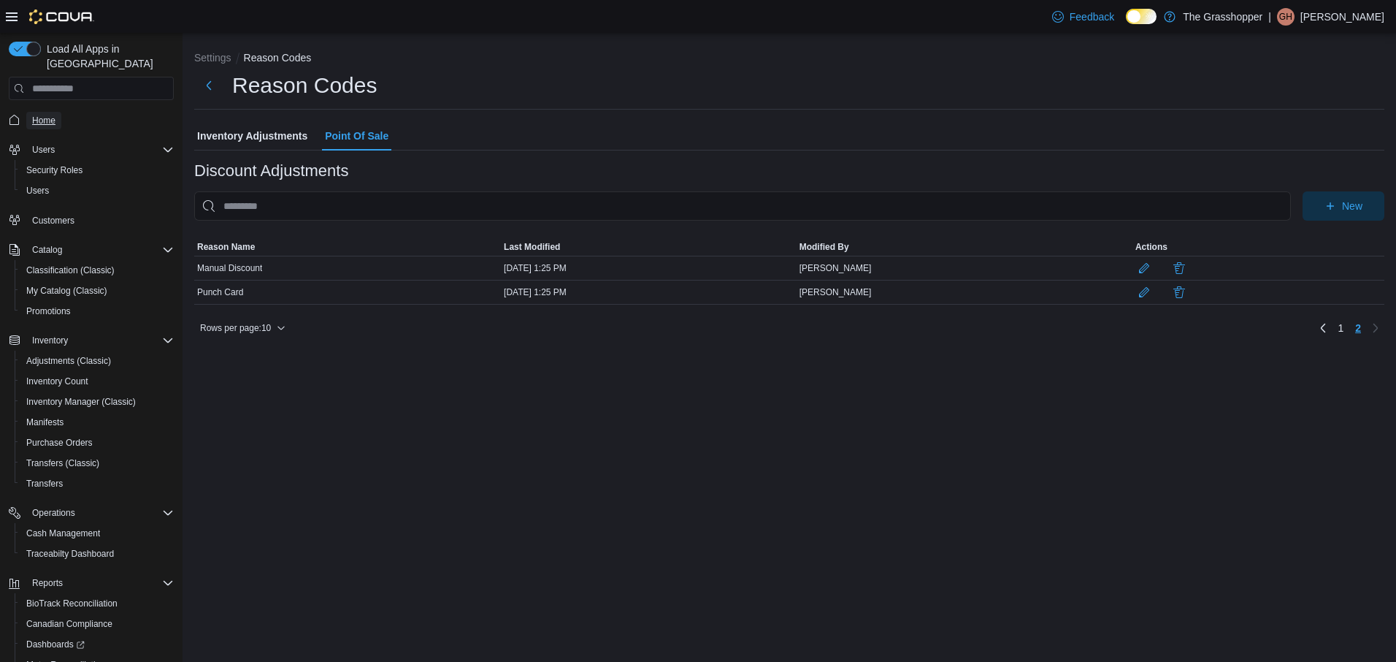
click at [42, 115] on span "Home" at bounding box center [43, 121] width 23 height 12
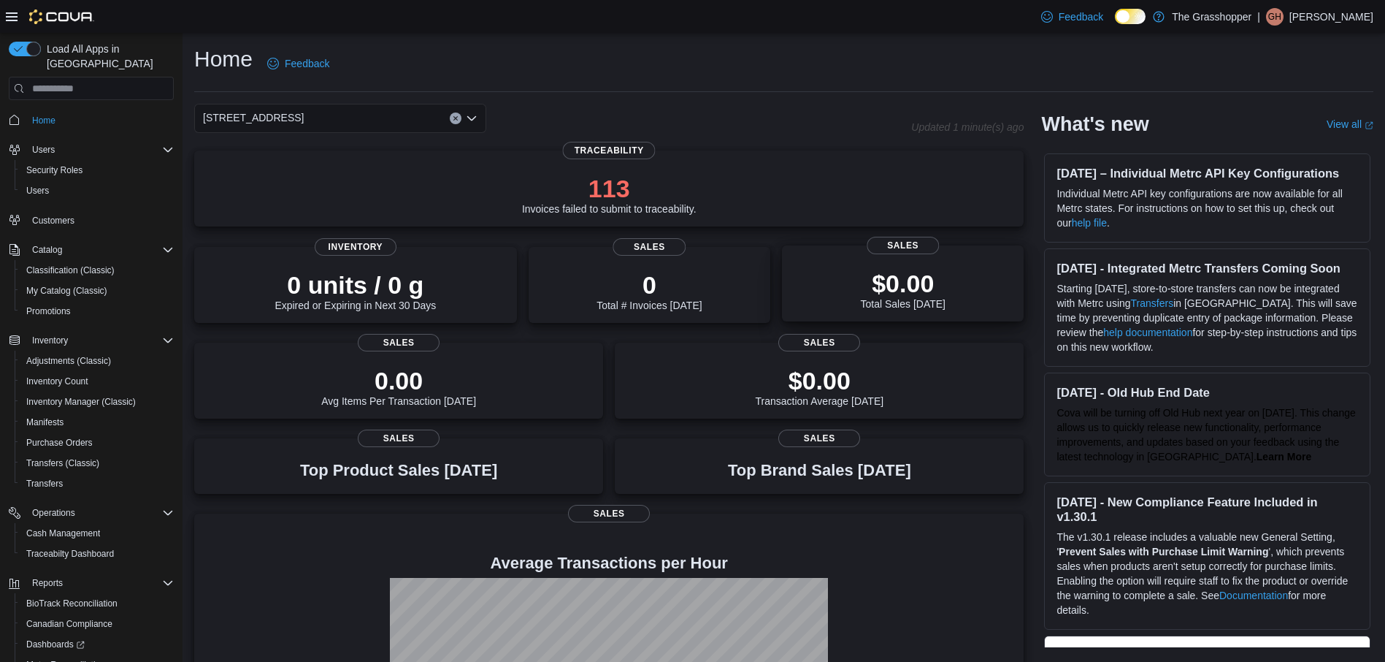
click at [911, 289] on p "$0.00" at bounding box center [903, 283] width 85 height 29
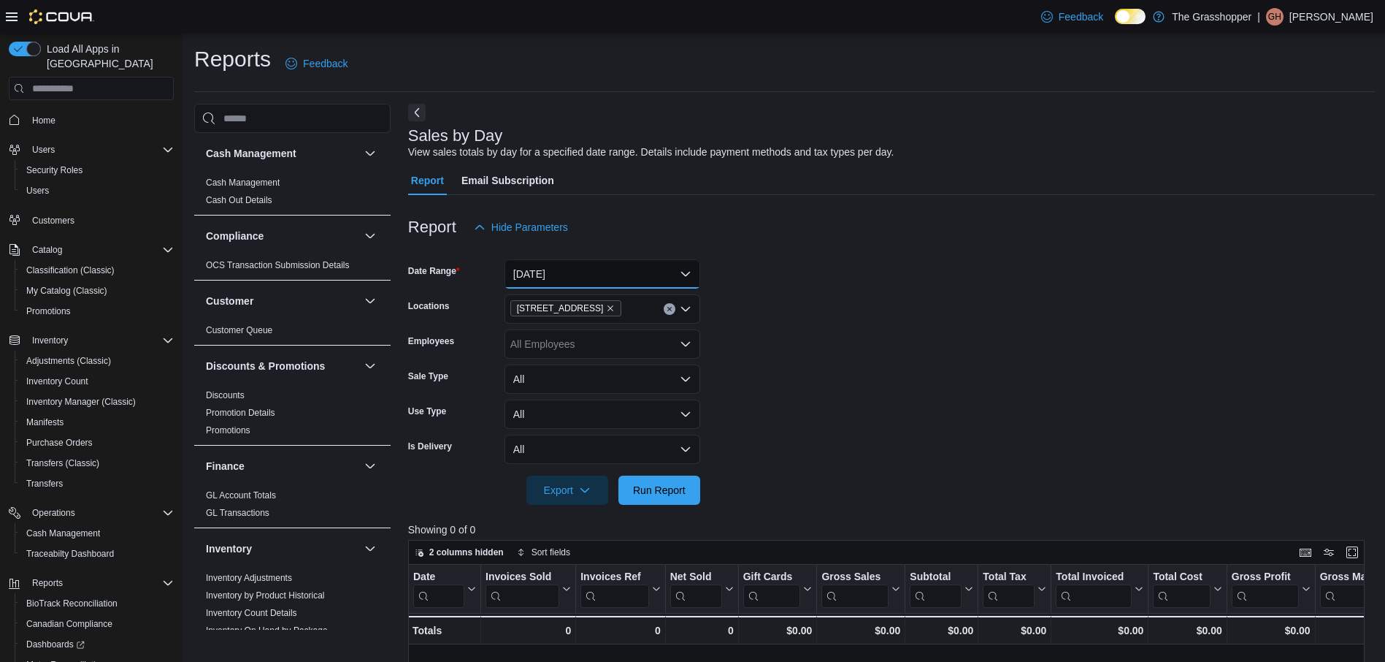
click at [686, 269] on button "[DATE]" at bounding box center [603, 273] width 196 height 29
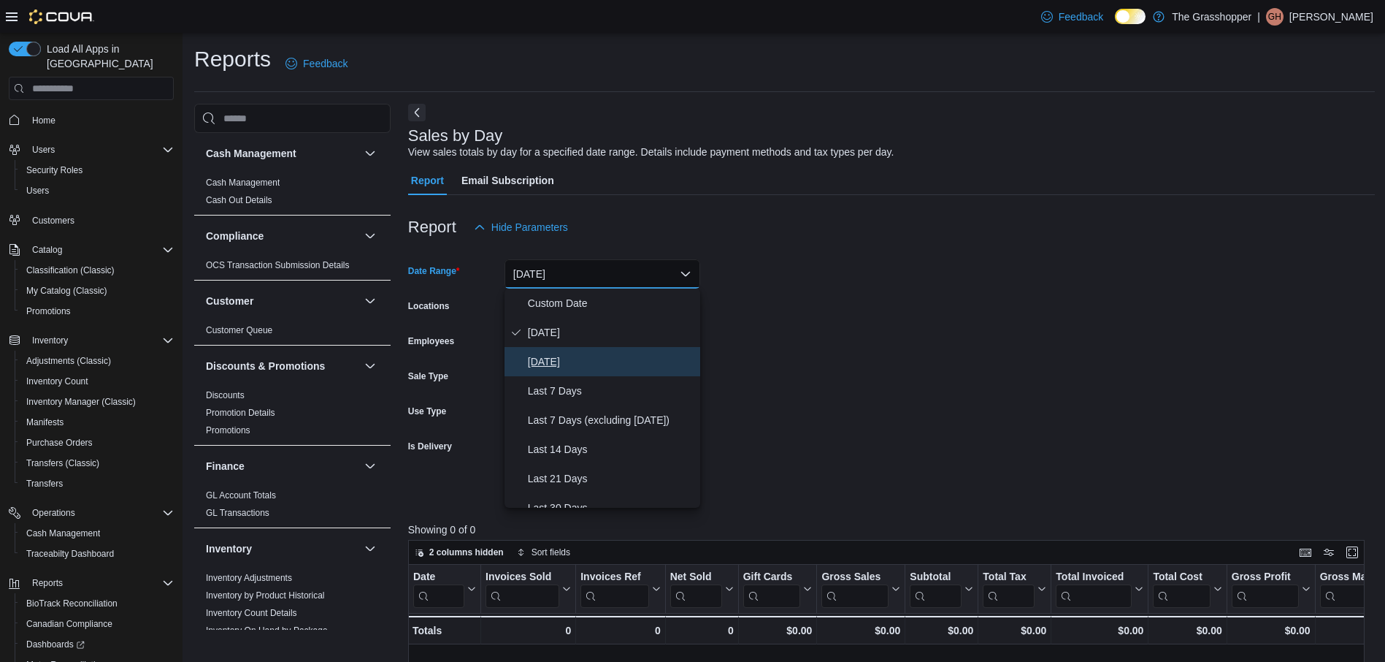
click at [562, 361] on span "[DATE]" at bounding box center [611, 362] width 166 height 18
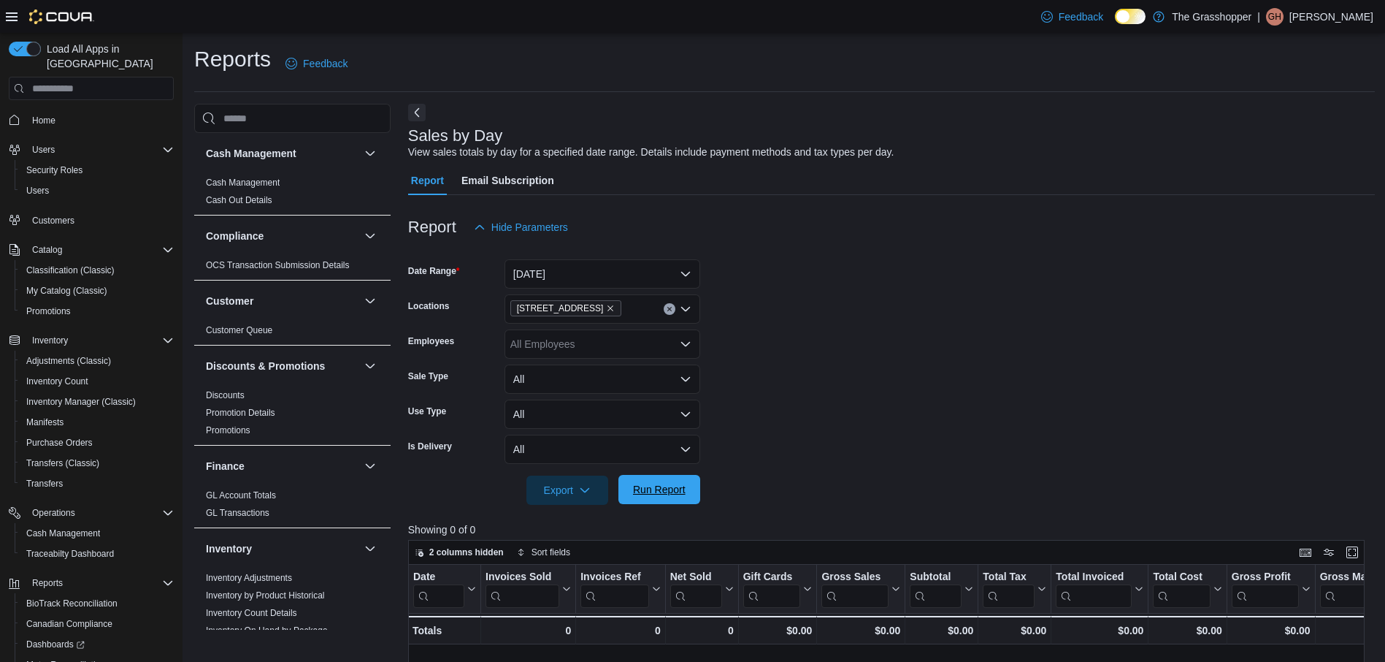
click at [682, 487] on span "Run Report" at bounding box center [659, 489] width 53 height 15
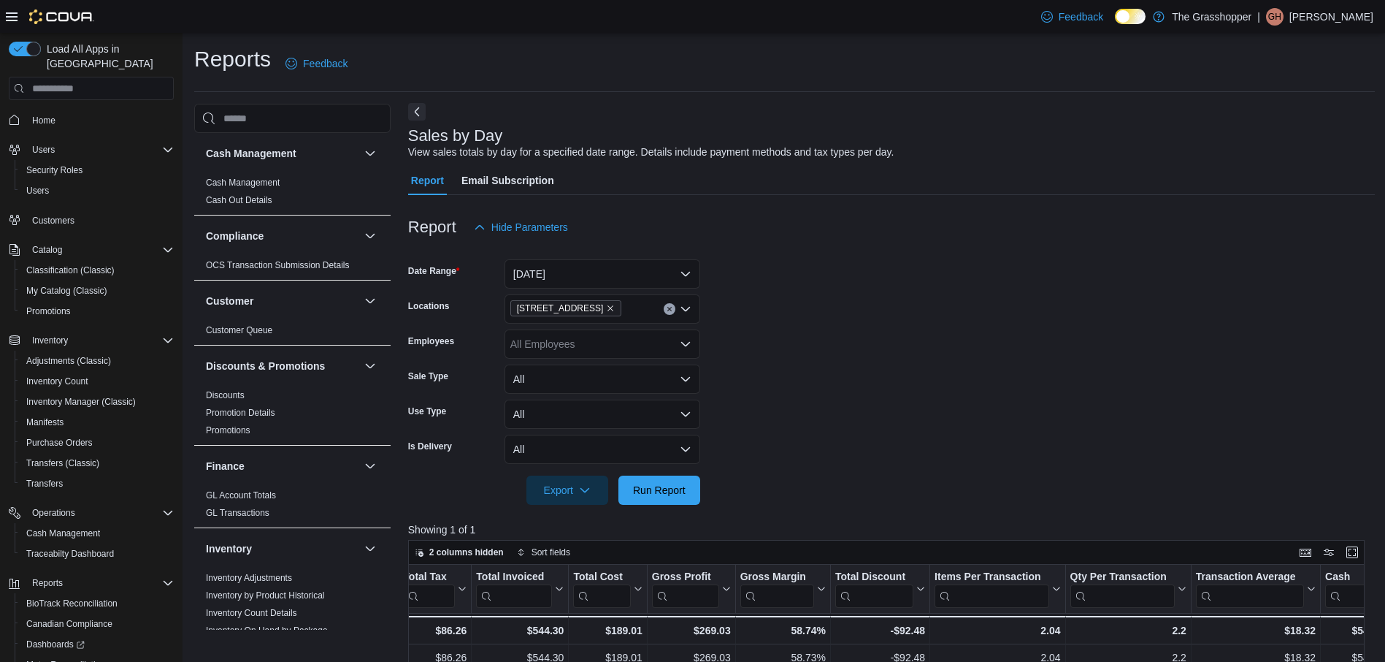
click at [417, 109] on button "Next" at bounding box center [417, 112] width 18 height 18
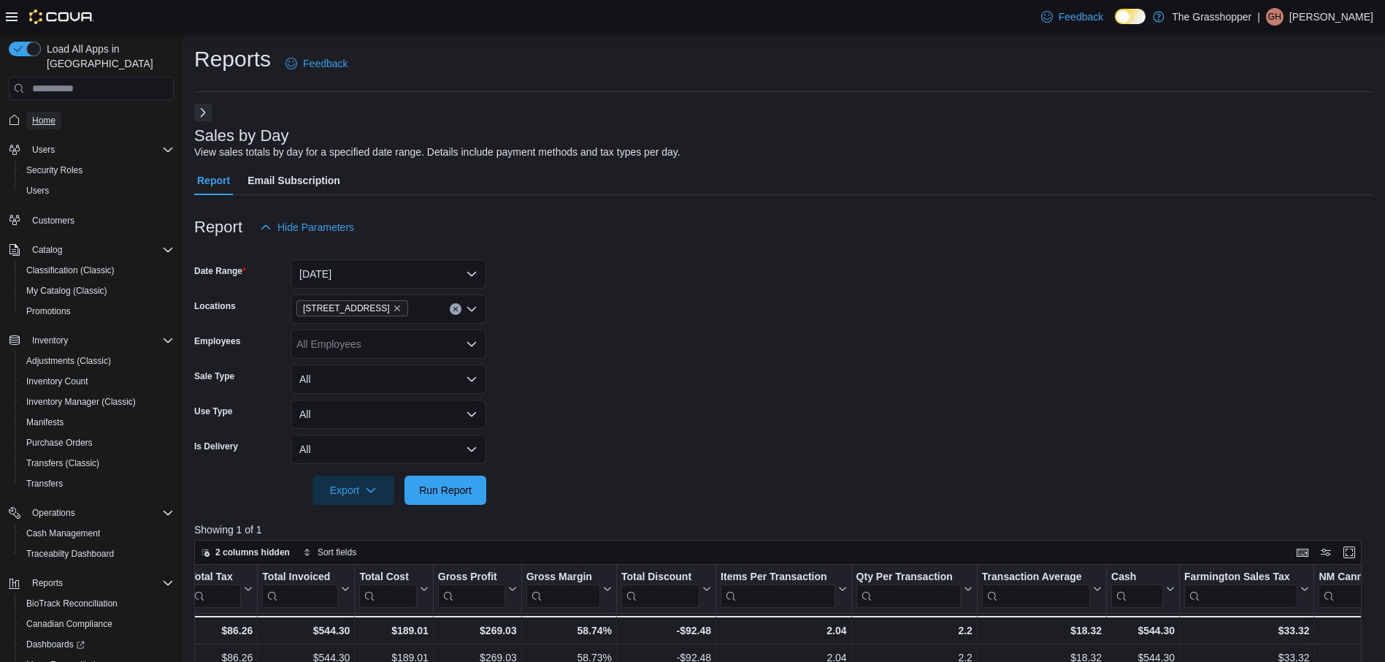
click at [36, 115] on span "Home" at bounding box center [43, 121] width 23 height 12
